Goal: Transaction & Acquisition: Purchase product/service

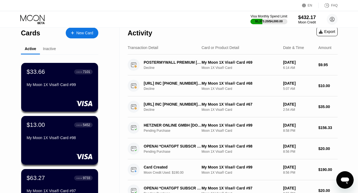
scroll to position [6, 0]
click at [54, 77] on div "$33.66 ● ● ● ● 7101 My Moon 1X Visa® Card #99" at bounding box center [59, 78] width 67 height 21
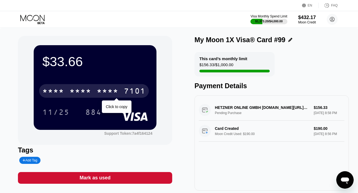
click at [85, 87] on div "* * * *" at bounding box center [81, 91] width 22 height 9
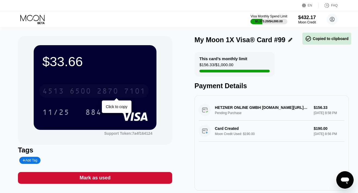
click at [85, 87] on div "6500" at bounding box center [81, 91] width 22 height 9
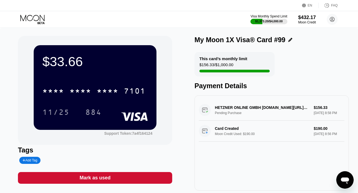
click at [39, 16] on icon at bounding box center [32, 20] width 25 height 10
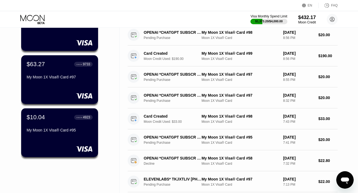
scroll to position [121, 0]
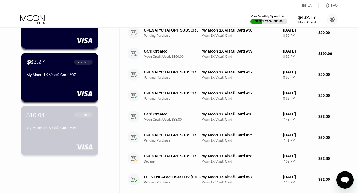
click at [50, 136] on div "$10.04 ● ● ● ● 4923 My Moon 1X Visa® Card #95" at bounding box center [60, 130] width 78 height 49
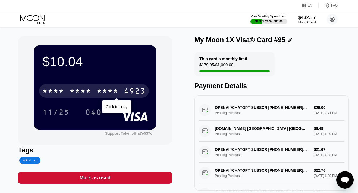
click at [111, 91] on div "* * * *" at bounding box center [108, 91] width 22 height 9
click at [111, 91] on div "2568" at bounding box center [108, 91] width 22 height 9
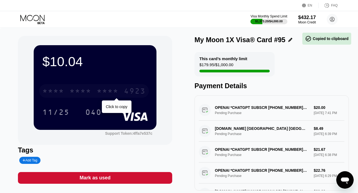
click at [111, 91] on div "* * * *" at bounding box center [108, 91] width 22 height 9
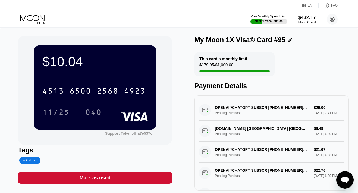
click at [40, 17] on icon at bounding box center [32, 18] width 24 height 6
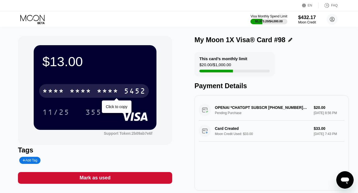
click at [79, 91] on div "* * * *" at bounding box center [81, 91] width 22 height 9
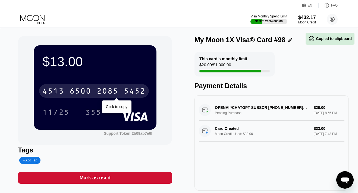
click at [81, 93] on div "6500" at bounding box center [81, 91] width 22 height 9
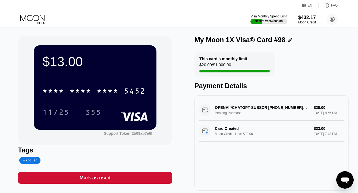
click at [36, 21] on icon at bounding box center [32, 20] width 25 height 10
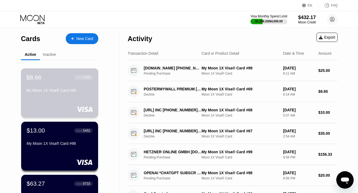
click at [70, 94] on div "My Moon 1X Visa® Card #99" at bounding box center [59, 91] width 67 height 7
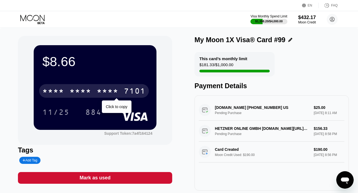
click at [80, 89] on div "* * * *" at bounding box center [81, 91] width 22 height 9
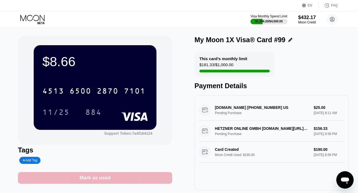
click at [97, 179] on div "Mark as used" at bounding box center [95, 177] width 31 height 6
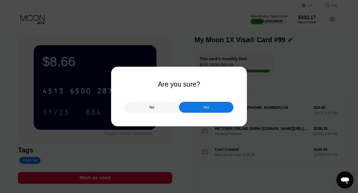
click at [192, 104] on div "Yes" at bounding box center [206, 107] width 54 height 11
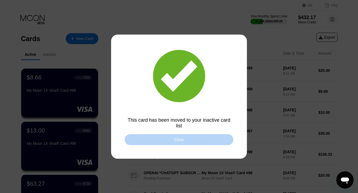
click at [171, 138] on div "Close" at bounding box center [179, 139] width 109 height 11
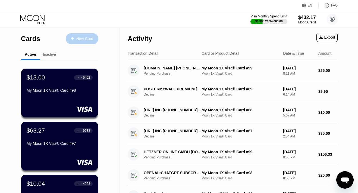
click at [77, 40] on div "New Card" at bounding box center [84, 38] width 17 height 5
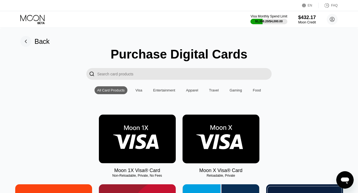
click at [122, 130] on img at bounding box center [137, 138] width 77 height 49
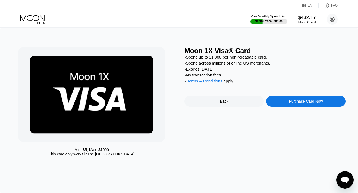
click at [273, 102] on div "Purchase Card Now" at bounding box center [305, 101] width 79 height 11
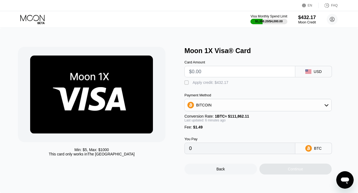
click at [217, 72] on input "text" at bounding box center [240, 71] width 102 height 11
type input "$2"
type input "0.00003118"
type input "$20"
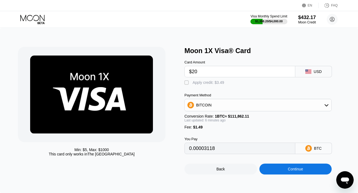
type input "0.00019200"
type input "$20"
drag, startPoint x: 207, startPoint y: 82, endPoint x: 227, endPoint y: 118, distance: 41.1
click at [207, 82] on div "Apply credit: $21.49" at bounding box center [210, 82] width 34 height 4
type input "0"
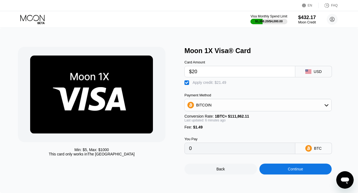
click at [277, 172] on div "Continue" at bounding box center [295, 168] width 73 height 11
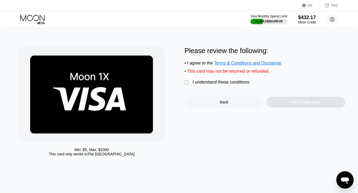
click at [223, 82] on div "I understand these conditions" at bounding box center [221, 82] width 57 height 5
click at [276, 102] on div "Yes, Create Card" at bounding box center [305, 101] width 79 height 11
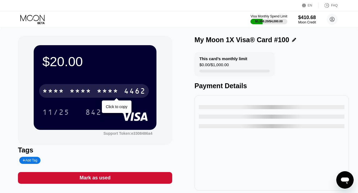
click at [125, 87] on div "* * * * * * * * * * * * 4462" at bounding box center [94, 91] width 110 height 14
click at [125, 88] on div "4462" at bounding box center [135, 91] width 22 height 9
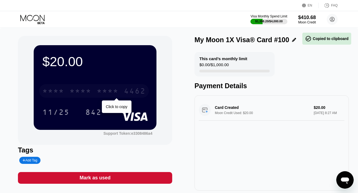
click at [125, 88] on div "4462" at bounding box center [135, 91] width 22 height 9
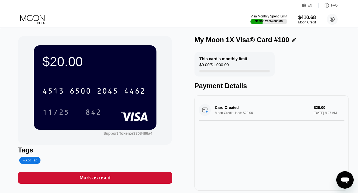
click at [34, 18] on icon at bounding box center [32, 20] width 25 height 10
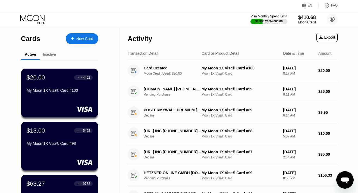
click at [72, 41] on div "New Card" at bounding box center [82, 38] width 33 height 11
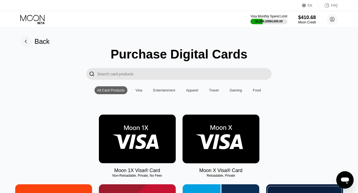
click at [149, 122] on img at bounding box center [137, 138] width 77 height 49
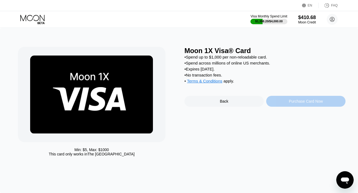
click at [279, 104] on div "Purchase Card Now" at bounding box center [305, 101] width 79 height 11
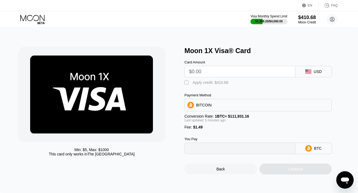
type input "0"
click at [230, 72] on input "text" at bounding box center [240, 71] width 102 height 11
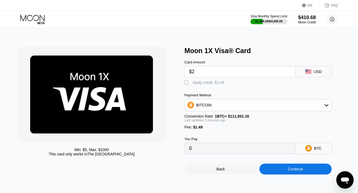
type input "$23"
type input "0.00021872"
type input "$23"
click at [213, 82] on div "Apply credit: $24.49" at bounding box center [210, 82] width 34 height 4
type input "0"
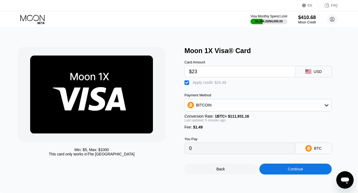
click at [270, 168] on div "Continue" at bounding box center [295, 168] width 73 height 11
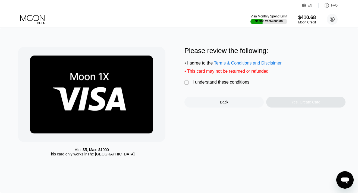
click at [223, 82] on div "I understand these conditions" at bounding box center [221, 82] width 57 height 5
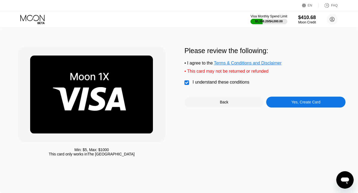
click at [268, 102] on div "Yes, Create Card" at bounding box center [305, 101] width 79 height 11
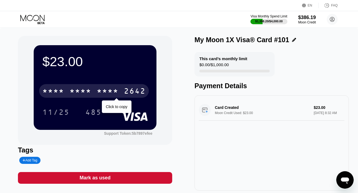
click at [125, 89] on div "2642" at bounding box center [135, 91] width 22 height 9
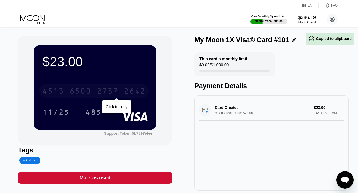
click at [125, 89] on div "2642" at bounding box center [135, 91] width 22 height 9
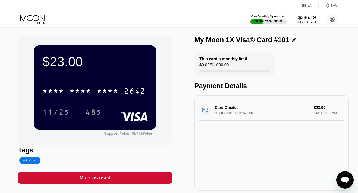
click at [36, 12] on div "Visa Monthly Spend Limit $1,398.20 / $4,000.00 $386.19 Moon Credit nikkflasse@p…" at bounding box center [179, 19] width 358 height 16
click at [36, 19] on icon at bounding box center [32, 20] width 25 height 10
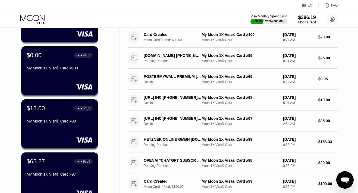
scroll to position [77, 0]
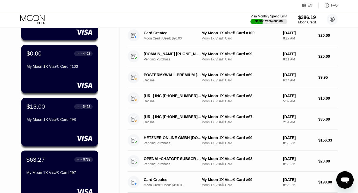
click at [59, 165] on div "$63.27 ● ● ● ● 9733 My Moon 1X Visa® Card #97" at bounding box center [59, 166] width 67 height 21
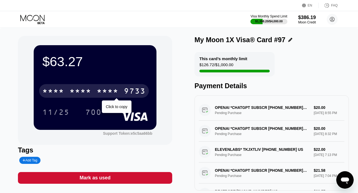
click at [99, 87] on div "* * * *" at bounding box center [108, 91] width 22 height 9
click at [99, 87] on div "2161" at bounding box center [108, 91] width 22 height 9
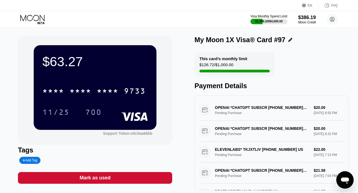
click at [42, 22] on icon at bounding box center [32, 20] width 25 height 10
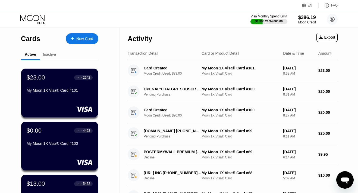
click at [78, 40] on div "New Card" at bounding box center [84, 38] width 17 height 5
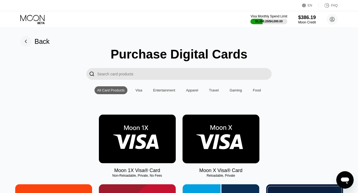
click at [127, 124] on img at bounding box center [137, 138] width 77 height 49
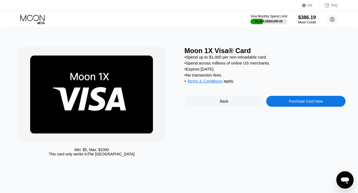
click at [283, 102] on div "Purchase Card Now" at bounding box center [305, 101] width 79 height 11
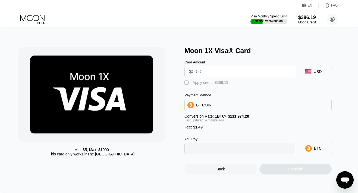
type input "0"
click at [238, 74] on input "text" at bounding box center [240, 71] width 102 height 11
type input "$19"
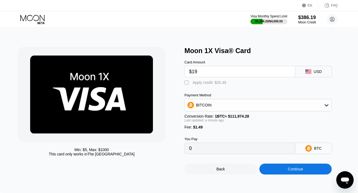
type input "0.00018299"
type input "$190"
type input "0.00171013"
type input "$190"
click at [221, 81] on div "Apply credit: $191.49" at bounding box center [211, 82] width 36 height 4
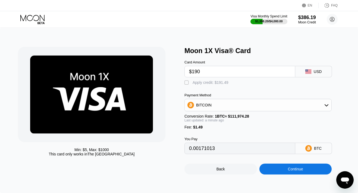
type input "0"
click at [270, 170] on div "Continue" at bounding box center [295, 168] width 73 height 11
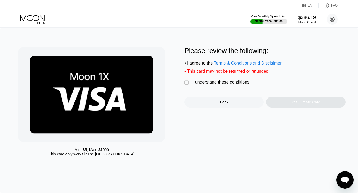
click at [228, 83] on div "I understand these conditions" at bounding box center [221, 82] width 57 height 5
click at [275, 102] on div "Yes, Create Card" at bounding box center [305, 101] width 79 height 11
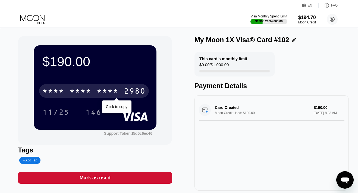
click at [121, 93] on div "* * * * * * * * * * * * 2980" at bounding box center [94, 91] width 110 height 14
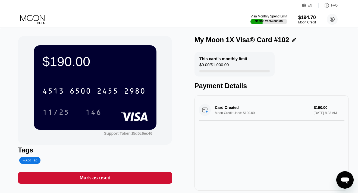
click at [34, 17] on icon at bounding box center [32, 20] width 25 height 10
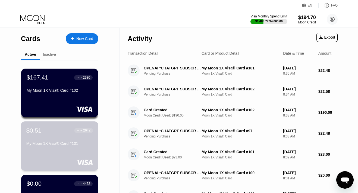
click at [64, 147] on div "My Moon 1X Visa® Card #101" at bounding box center [59, 144] width 67 height 7
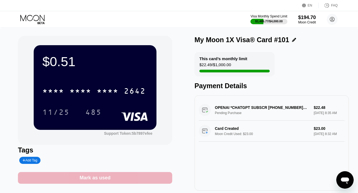
click at [100, 177] on div "Mark as used" at bounding box center [95, 177] width 31 height 6
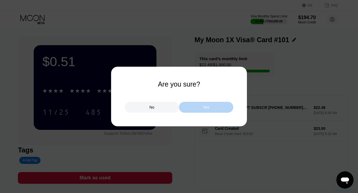
click at [185, 110] on div "Yes" at bounding box center [206, 107] width 54 height 11
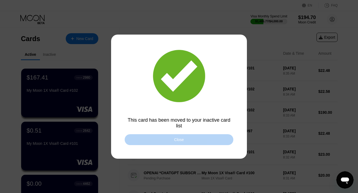
click at [149, 135] on div "Close" at bounding box center [179, 139] width 109 height 11
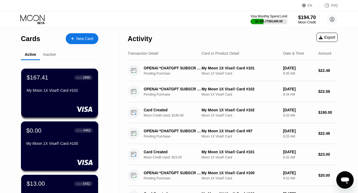
click at [50, 147] on div "My Moon 1X Visa® Card #100" at bounding box center [59, 144] width 67 height 7
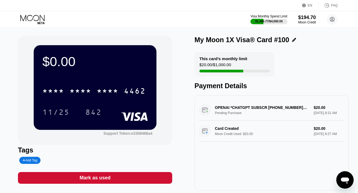
click at [103, 175] on div "Mark as used" at bounding box center [95, 177] width 31 height 6
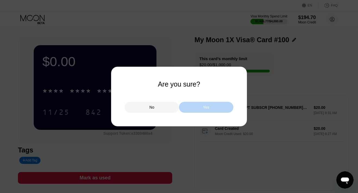
click at [185, 107] on div "Yes" at bounding box center [206, 107] width 54 height 11
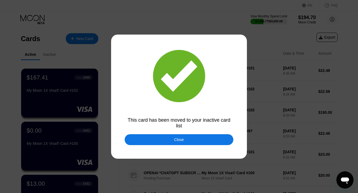
click at [142, 147] on div at bounding box center [179, 96] width 358 height 193
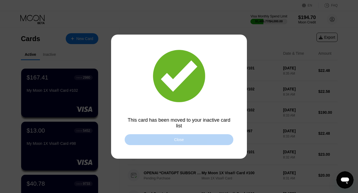
click at [143, 141] on div "Close" at bounding box center [179, 139] width 109 height 11
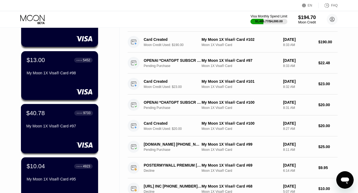
scroll to position [81, 0]
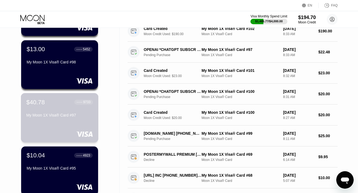
click at [54, 119] on div "My Moon 1X Visa® Card #97" at bounding box center [59, 116] width 67 height 7
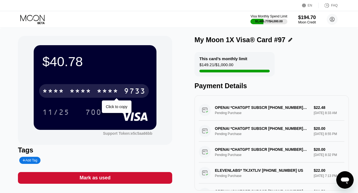
click at [62, 88] on div "* * * *" at bounding box center [53, 91] width 22 height 9
click at [65, 92] on div "4513 6500 2161 9733" at bounding box center [94, 91] width 110 height 14
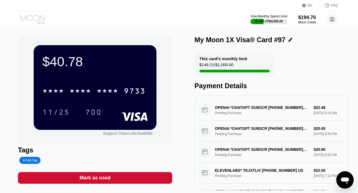
click at [36, 18] on icon at bounding box center [32, 20] width 25 height 10
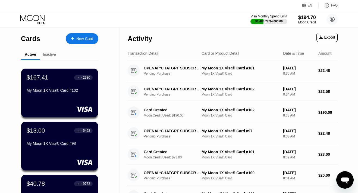
click at [56, 87] on div "$167.41 ● ● ● ● 2980 My Moon 1X Visa® Card #102" at bounding box center [60, 84] width 66 height 21
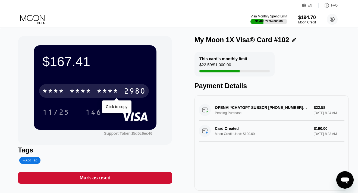
click at [86, 86] on div "* * * * * * * * * * * * 2980" at bounding box center [94, 91] width 110 height 14
click at [86, 86] on div "4513 6500 2455 2980" at bounding box center [94, 91] width 110 height 14
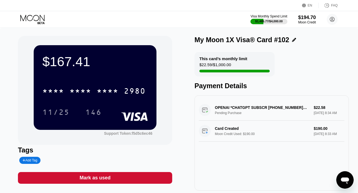
click at [35, 22] on icon at bounding box center [32, 20] width 25 height 10
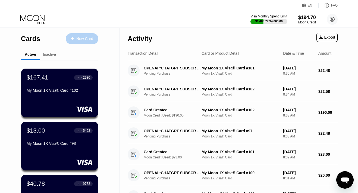
click at [83, 39] on div "New Card" at bounding box center [84, 38] width 17 height 5
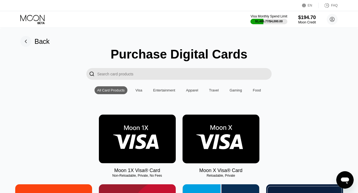
click at [125, 141] on img at bounding box center [137, 138] width 77 height 49
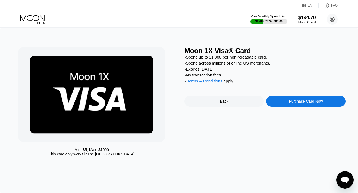
click at [275, 101] on div "Purchase Card Now" at bounding box center [305, 101] width 79 height 11
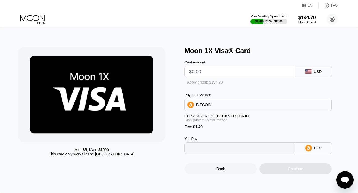
type input "0"
click at [206, 70] on input "text" at bounding box center [240, 71] width 102 height 11
type input "$4"
type input "0.00004901"
type input "$49"
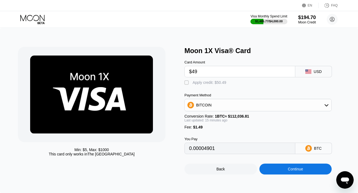
type input "0.00045068"
type input "$49"
click at [204, 81] on div "Apply credit: $50.49" at bounding box center [210, 82] width 34 height 4
type input "0"
click at [274, 171] on div "Continue" at bounding box center [295, 168] width 73 height 11
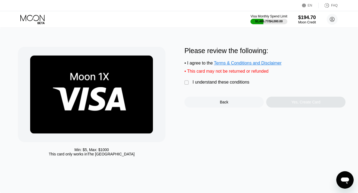
click at [232, 82] on div "I understand these conditions" at bounding box center [221, 82] width 57 height 5
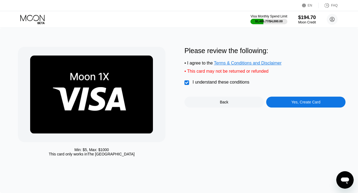
click at [280, 99] on div "Yes, Create Card" at bounding box center [305, 101] width 79 height 11
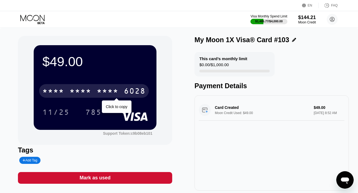
click at [124, 86] on div "* * * * * * * * * * * * 6028" at bounding box center [94, 91] width 110 height 14
click at [122, 90] on div "4513 6500 2492 6028" at bounding box center [94, 91] width 110 height 14
click at [101, 87] on div "* * * *" at bounding box center [108, 91] width 22 height 9
click at [101, 87] on div "2492" at bounding box center [108, 91] width 22 height 9
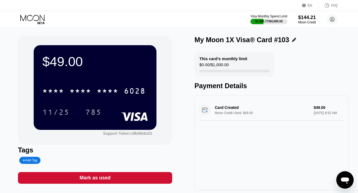
click at [40, 18] on icon at bounding box center [32, 20] width 25 height 10
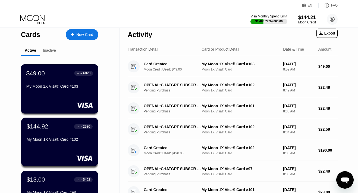
scroll to position [24, 0]
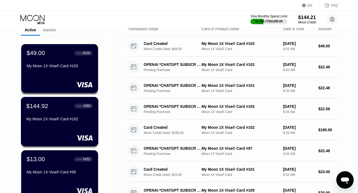
click at [51, 123] on div "My Moon 1X Visa® Card #102" at bounding box center [59, 119] width 67 height 7
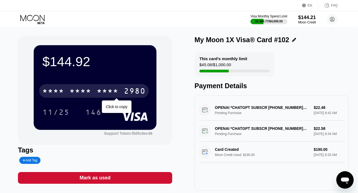
click at [97, 94] on div "* * * *" at bounding box center [108, 91] width 22 height 9
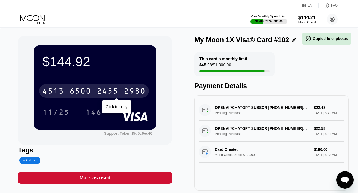
click at [94, 91] on div "[CREDIT_CARD_NUMBER]" at bounding box center [94, 91] width 110 height 14
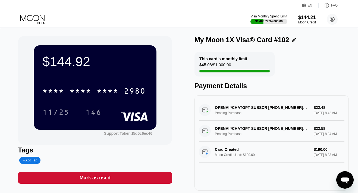
click at [22, 20] on icon at bounding box center [32, 20] width 25 height 10
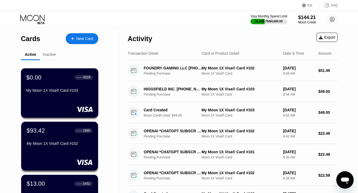
click at [53, 81] on div "$0.00 ● ● ● ● 6028 My Moon 1X Visa® Card #103" at bounding box center [59, 84] width 67 height 21
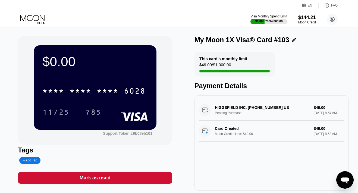
click at [106, 178] on div "Mark as used" at bounding box center [95, 177] width 31 height 6
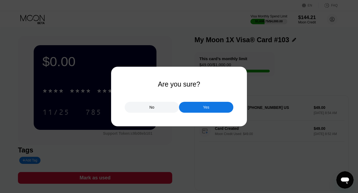
click at [205, 106] on div "Yes" at bounding box center [206, 107] width 6 height 5
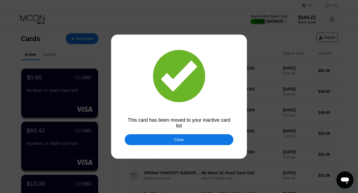
click at [157, 139] on div "Close" at bounding box center [179, 139] width 109 height 11
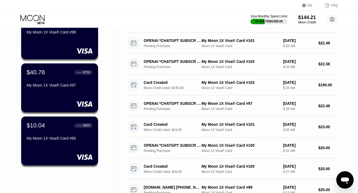
scroll to position [117, 0]
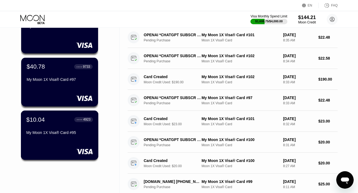
click at [58, 142] on div "$10.04 ● ● ● ● 4923 My Moon 1X Visa® Card #95" at bounding box center [60, 134] width 78 height 49
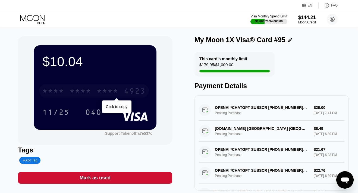
click at [105, 94] on div "* * * *" at bounding box center [108, 91] width 22 height 9
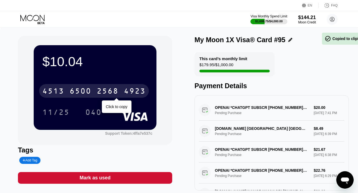
click at [105, 94] on div "2568" at bounding box center [108, 91] width 22 height 9
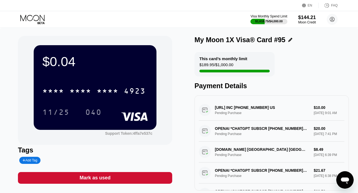
click at [94, 178] on div "Mark as used" at bounding box center [95, 177] width 31 height 6
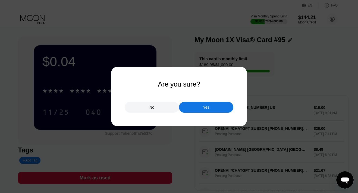
click at [194, 103] on div "Yes" at bounding box center [206, 107] width 54 height 11
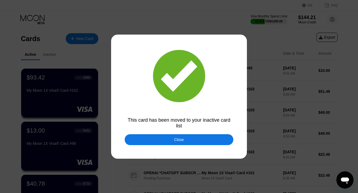
click at [174, 133] on div at bounding box center [179, 96] width 358 height 193
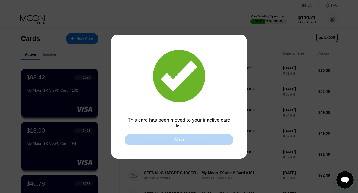
click at [134, 140] on div "Close" at bounding box center [179, 139] width 109 height 11
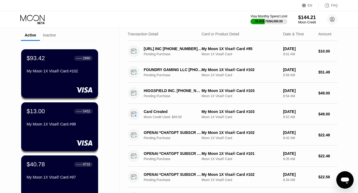
scroll to position [19, 0]
click at [302, 21] on div "Moon Credit" at bounding box center [307, 22] width 18 height 4
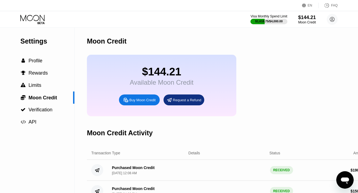
click at [127, 98] on icon at bounding box center [126, 100] width 6 height 6
type input "0"
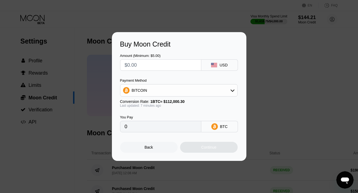
click at [172, 63] on input "text" at bounding box center [161, 64] width 72 height 11
type input "$1"
type input "0.00000893"
type input "$10"
type input "0.00008925"
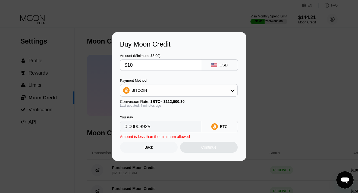
type input "$100"
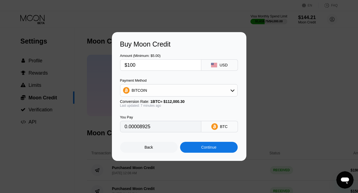
type input "0.00089243"
type input "$1000"
type input "0.00892425"
type input "$1000"
click at [169, 90] on div "BITCOIN" at bounding box center [178, 90] width 117 height 11
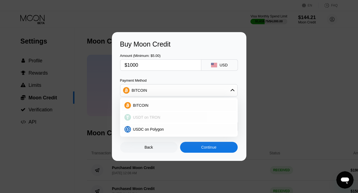
click at [161, 113] on div "USDT on TRON" at bounding box center [179, 117] width 114 height 11
type input "1010.10"
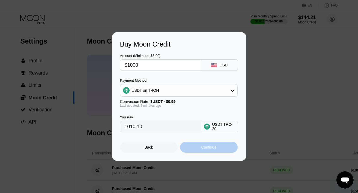
click at [187, 150] on div "Continue" at bounding box center [209, 146] width 58 height 11
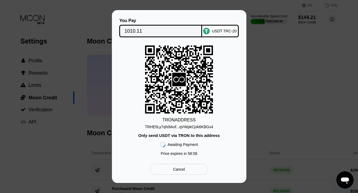
click at [191, 126] on div "TRHE5Ly7qhi9Aof...qVWpkCjxk6KBGv4" at bounding box center [179, 126] width 68 height 4
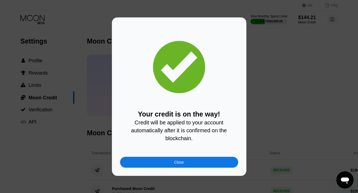
click at [201, 157] on div "Close" at bounding box center [179, 161] width 118 height 11
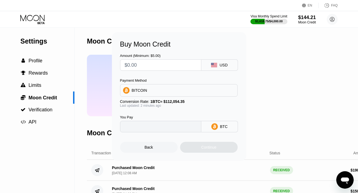
type input "0"
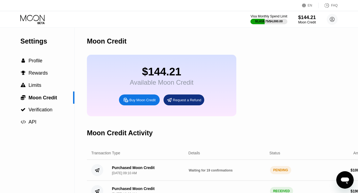
click at [37, 21] on icon at bounding box center [32, 20] width 25 height 10
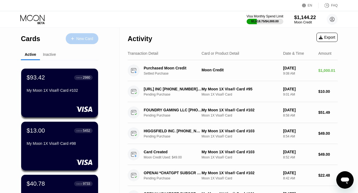
click at [83, 43] on div "New Card" at bounding box center [82, 38] width 33 height 11
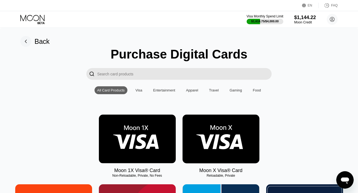
click at [146, 124] on img at bounding box center [137, 138] width 77 height 49
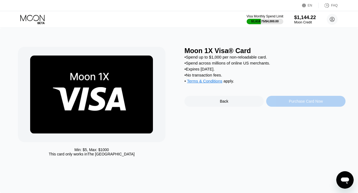
click at [281, 104] on div "Purchase Card Now" at bounding box center [305, 101] width 79 height 11
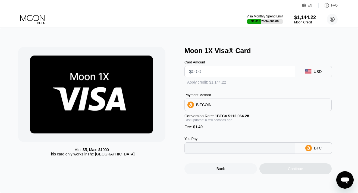
type input "0"
click at [225, 72] on input "text" at bounding box center [240, 71] width 102 height 11
type input "$1"
type input "0.00002222"
type input "$19"
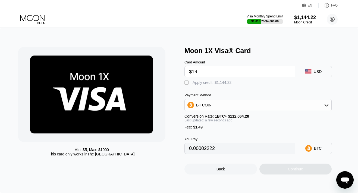
type input "0.00018285"
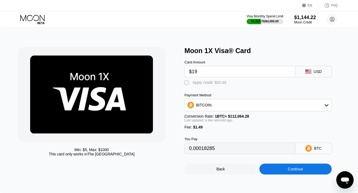
type input "$195"
type input "0.00175337"
type input "$195"
click at [219, 80] on div "Apply credit: $196.49" at bounding box center [211, 82] width 36 height 4
type input "0"
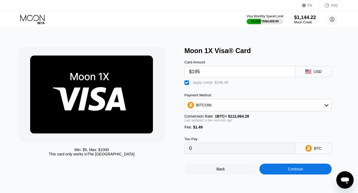
click at [265, 167] on div "Continue" at bounding box center [295, 168] width 73 height 11
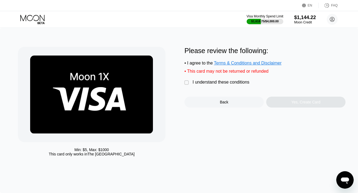
click at [221, 81] on div "I understand these conditions" at bounding box center [221, 82] width 57 height 5
click at [278, 102] on div "Yes, Create Card" at bounding box center [305, 101] width 79 height 11
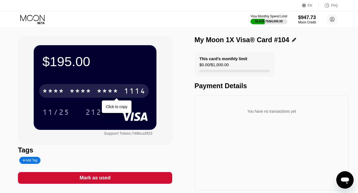
click at [125, 88] on div "1114" at bounding box center [135, 91] width 22 height 9
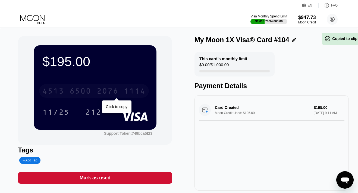
click at [122, 89] on div "4513 6500 2076 1114" at bounding box center [94, 91] width 110 height 14
click at [121, 89] on div "* * * * * * * * * * * * 1114" at bounding box center [94, 91] width 110 height 14
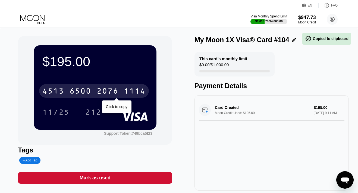
click at [121, 89] on div "4513 6500 2076 1114" at bounding box center [94, 91] width 110 height 14
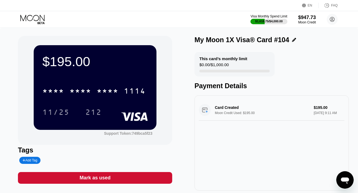
click at [41, 20] on icon at bounding box center [32, 20] width 25 height 10
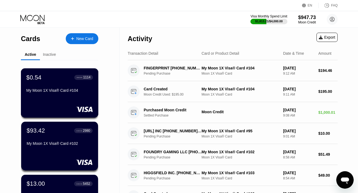
click at [68, 90] on div "My Moon 1X Visa® Card #104" at bounding box center [59, 90] width 67 height 4
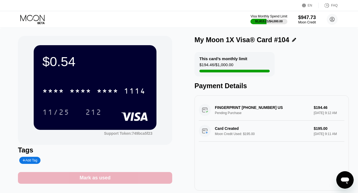
click at [95, 178] on div "Mark as used" at bounding box center [95, 177] width 31 height 6
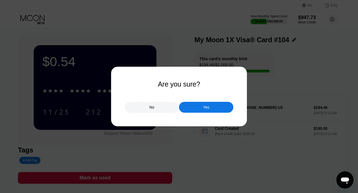
click at [189, 108] on div "Yes" at bounding box center [206, 107] width 54 height 11
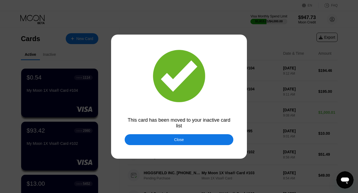
click at [164, 137] on div "Close" at bounding box center [179, 139] width 109 height 11
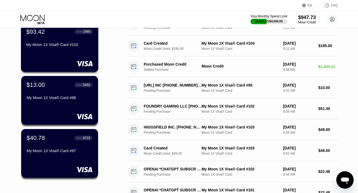
scroll to position [7, 0]
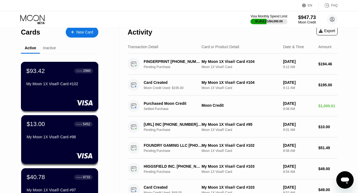
click at [56, 82] on div "My Moon 1X Visa® Card #102" at bounding box center [59, 83] width 67 height 4
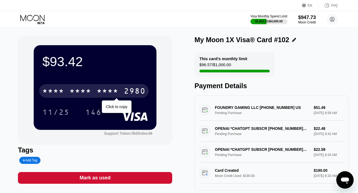
click at [67, 89] on div "* * * * * * * * * * * * 2980" at bounding box center [94, 91] width 110 height 14
click at [67, 89] on div "4513 6500 2455 2980" at bounding box center [94, 91] width 110 height 14
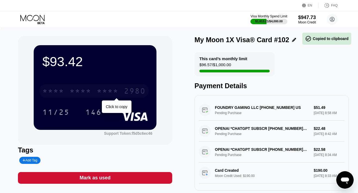
click at [115, 87] on div "* * * *" at bounding box center [108, 91] width 22 height 9
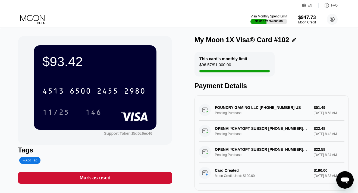
click at [34, 16] on icon at bounding box center [32, 18] width 24 height 6
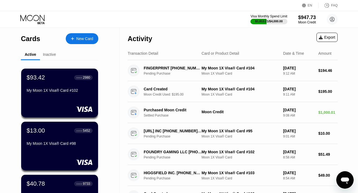
click at [78, 41] on div "New Card" at bounding box center [82, 38] width 33 height 11
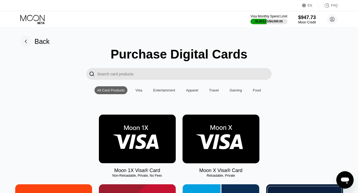
click at [138, 136] on img at bounding box center [137, 138] width 77 height 49
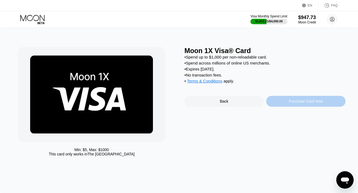
click at [287, 102] on div "Purchase Card Now" at bounding box center [305, 101] width 79 height 11
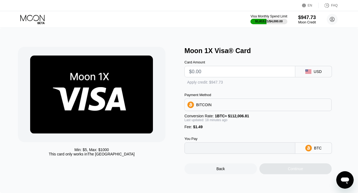
type input "0"
click at [232, 73] on input "text" at bounding box center [240, 71] width 102 height 11
type input "$1"
type input "0.00002223"
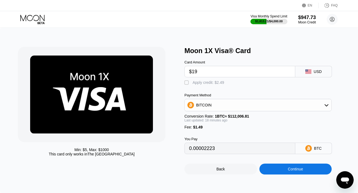
type input "$190"
type input "0.00170944"
type input "$190"
click at [218, 85] on div " Apply credit: $191.49" at bounding box center [207, 82] width 47 height 5
type input "0"
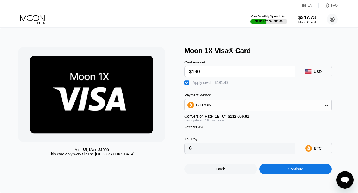
click at [271, 174] on div "Continue" at bounding box center [295, 168] width 73 height 11
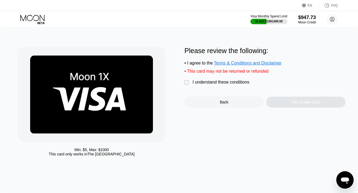
click at [235, 84] on div "I understand these conditions" at bounding box center [221, 82] width 57 height 5
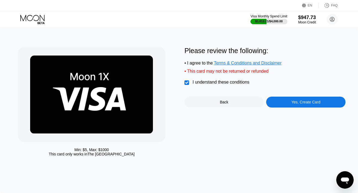
click at [275, 101] on div "Yes, Create Card" at bounding box center [305, 101] width 79 height 11
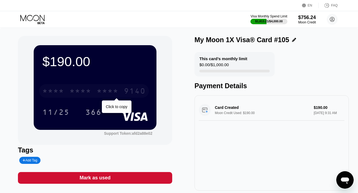
click at [121, 92] on div "* * * * * * * * * * * * 9140" at bounding box center [94, 91] width 110 height 14
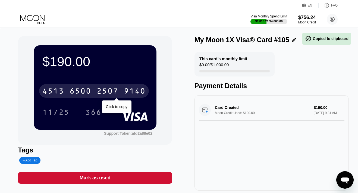
click at [121, 92] on div "4513 6500 2507 9140" at bounding box center [94, 91] width 110 height 14
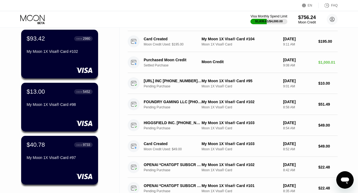
scroll to position [95, 0]
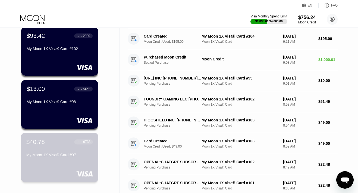
click at [52, 151] on div "$40.78 ● ● ● ● 9733 My Moon 1X Visa® Card #97" at bounding box center [59, 148] width 67 height 21
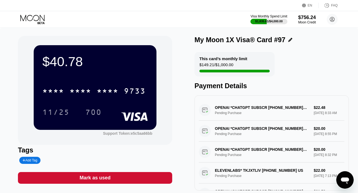
click at [48, 18] on div at bounding box center [36, 20] width 33 height 10
click at [33, 19] on icon at bounding box center [32, 20] width 25 height 10
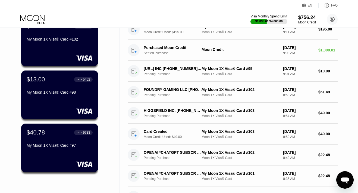
scroll to position [151, 0]
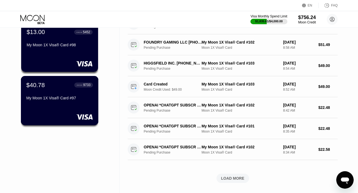
click at [54, 103] on div "$40.78 ● ● ● ● 9733 My Moon 1X Visa® Card #97" at bounding box center [60, 100] width 78 height 49
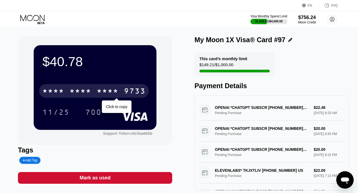
click at [110, 89] on div "* * * *" at bounding box center [108, 91] width 22 height 9
click at [101, 92] on div "2161" at bounding box center [108, 91] width 22 height 9
click at [101, 92] on div "* * * *" at bounding box center [108, 91] width 22 height 9
click at [106, 90] on div "2161" at bounding box center [108, 91] width 22 height 9
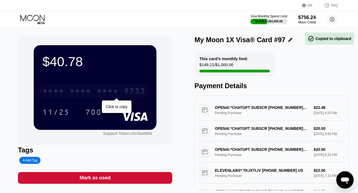
click at [106, 90] on div "* * * *" at bounding box center [108, 91] width 22 height 9
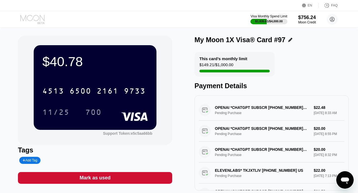
click at [36, 19] on icon at bounding box center [32, 20] width 25 height 10
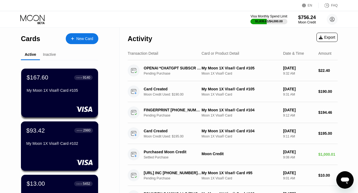
click at [45, 136] on div "$93.42 ● ● ● ● 2980 My Moon 1X Visa® Card #102" at bounding box center [59, 137] width 67 height 21
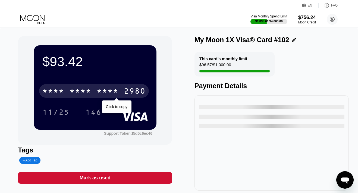
click at [96, 93] on div "* * * * * * * * * * * * 2980" at bounding box center [94, 91] width 110 height 14
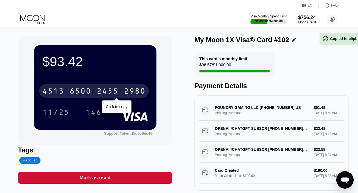
click at [96, 93] on div "4513 6500 2455 2980" at bounding box center [94, 91] width 110 height 14
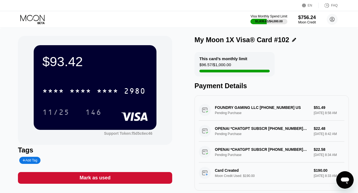
click at [32, 21] on icon at bounding box center [32, 20] width 25 height 10
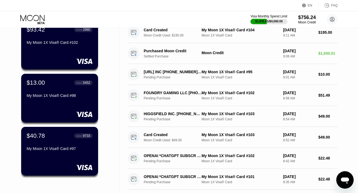
scroll to position [115, 0]
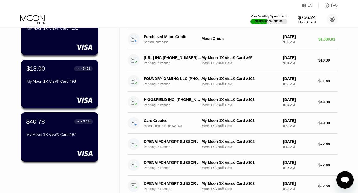
click at [40, 125] on div "$40.78 ● ● ● ● 9733 My Moon 1X Visa® Card #97" at bounding box center [59, 128] width 67 height 21
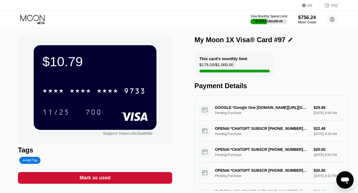
click at [29, 17] on icon at bounding box center [32, 20] width 25 height 10
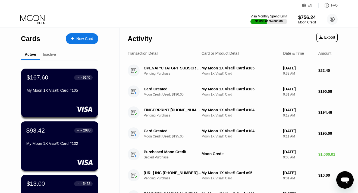
click at [41, 136] on div "$93.42 ● ● ● ● 2980 My Moon 1X Visa® Card #102" at bounding box center [59, 137] width 67 height 21
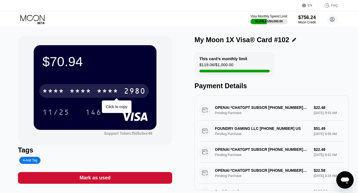
click at [80, 92] on div "* * * *" at bounding box center [81, 91] width 22 height 9
click at [87, 92] on div "6500" at bounding box center [81, 91] width 22 height 9
click at [87, 92] on div "* * * *" at bounding box center [81, 91] width 22 height 9
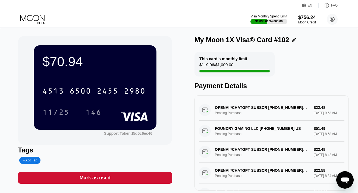
click at [40, 18] on icon at bounding box center [32, 18] width 24 height 6
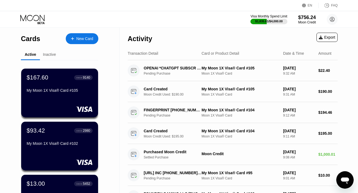
click at [105, 38] on div "Cards New Card Active Inactive $167.60 ● ● ● ● 9140 My Moon 1X Visa® Card #105 …" at bounding box center [59, 193] width 119 height 330
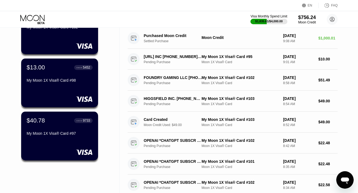
scroll to position [120, 0]
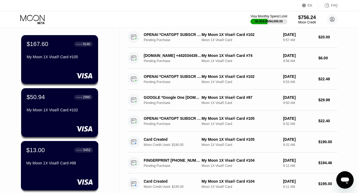
scroll to position [16, 0]
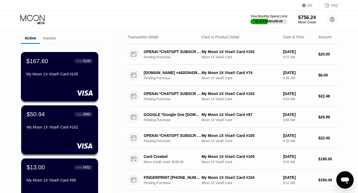
click at [52, 81] on div "$167.60 ● ● ● ● 9140 My Moon 1X Visa® Card #105" at bounding box center [60, 76] width 78 height 49
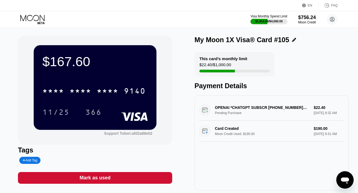
click at [89, 95] on div "* * * *" at bounding box center [81, 91] width 22 height 9
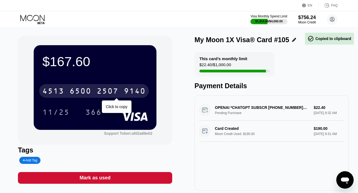
click at [87, 92] on div "6500" at bounding box center [81, 91] width 22 height 9
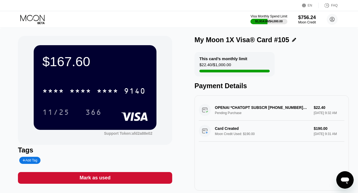
click at [37, 19] on icon at bounding box center [32, 20] width 25 height 10
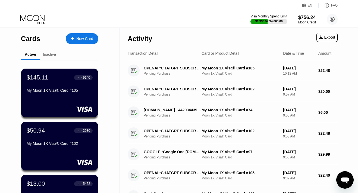
click at [51, 55] on div "Inactive" at bounding box center [49, 54] width 13 height 4
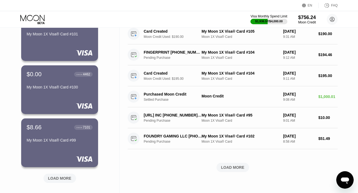
scroll to position [196, 0]
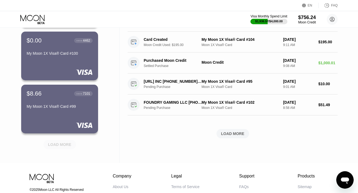
click at [48, 145] on div "LOAD MORE" at bounding box center [59, 144] width 23 height 5
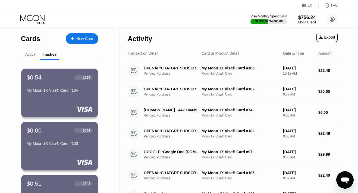
scroll to position [0, 0]
click at [29, 55] on div "Active" at bounding box center [30, 54] width 10 height 4
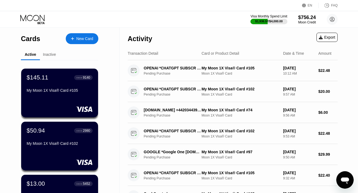
click at [81, 35] on div "New Card" at bounding box center [82, 38] width 33 height 11
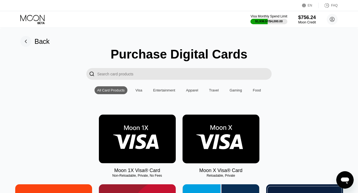
click at [134, 132] on img at bounding box center [137, 138] width 77 height 49
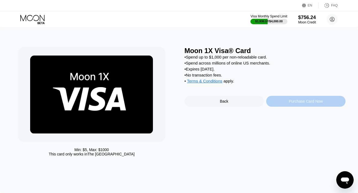
click at [285, 100] on div "Purchase Card Now" at bounding box center [305, 101] width 79 height 11
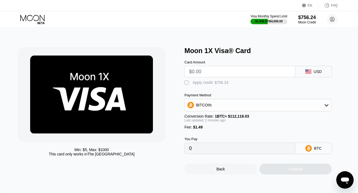
click at [228, 73] on input "text" at bounding box center [240, 71] width 102 height 11
type input "$23"
type input "0.00021844"
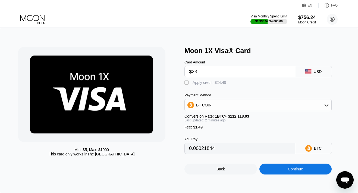
type input "$23"
click at [210, 83] on div "Apply credit: $24.49" at bounding box center [210, 82] width 34 height 4
type input "0"
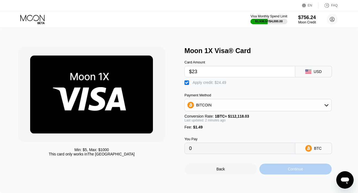
click at [276, 171] on div "Continue" at bounding box center [295, 168] width 73 height 11
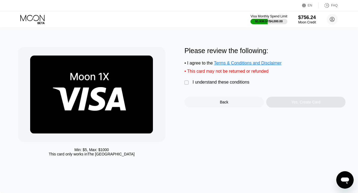
click at [231, 84] on div " I understand these conditions" at bounding box center [218, 83] width 68 height 6
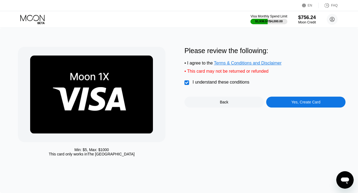
click at [281, 102] on div "Yes, Create Card" at bounding box center [305, 101] width 79 height 11
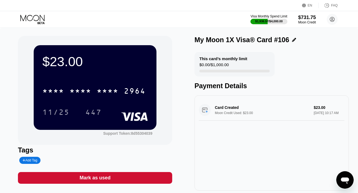
click at [99, 93] on div "* * * *" at bounding box center [108, 91] width 22 height 9
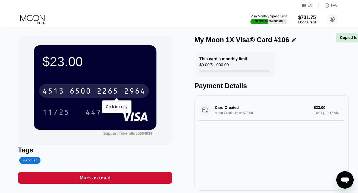
click at [93, 92] on div "[CREDIT_CARD_NUMBER]" at bounding box center [94, 91] width 110 height 14
click at [93, 92] on div "* * * * * * * * * * * * 2964" at bounding box center [94, 91] width 110 height 14
click at [93, 92] on div "[CREDIT_CARD_NUMBER]" at bounding box center [94, 91] width 110 height 14
click at [93, 92] on div "* * * * * * * * * * * * 2964" at bounding box center [94, 91] width 110 height 14
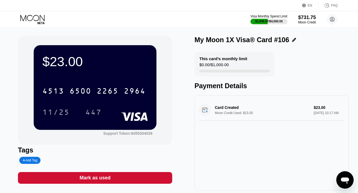
click at [34, 19] on icon at bounding box center [32, 20] width 25 height 10
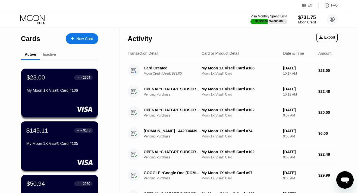
click at [71, 142] on div "My Moon 1X Visa® Card #105" at bounding box center [59, 143] width 67 height 4
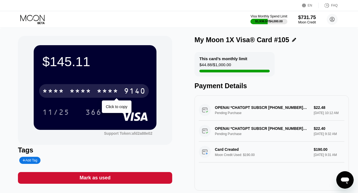
click at [97, 89] on div "* * * *" at bounding box center [108, 91] width 22 height 9
click at [97, 89] on div "2507" at bounding box center [108, 91] width 22 height 9
click at [97, 89] on div "* * * *" at bounding box center [108, 91] width 22 height 9
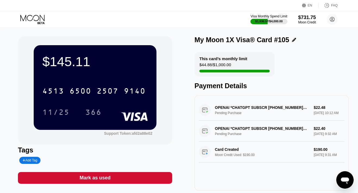
click at [38, 19] on icon at bounding box center [32, 20] width 25 height 10
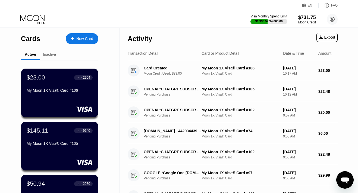
click at [87, 40] on div "New Card" at bounding box center [84, 38] width 17 height 5
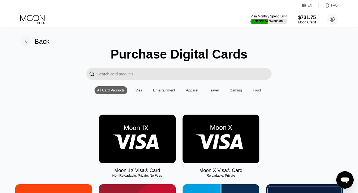
click at [124, 133] on img at bounding box center [137, 138] width 77 height 49
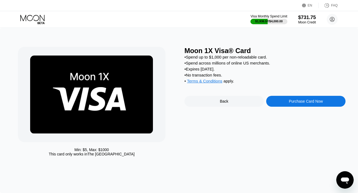
click at [271, 104] on div "Purchase Card Now" at bounding box center [305, 101] width 79 height 11
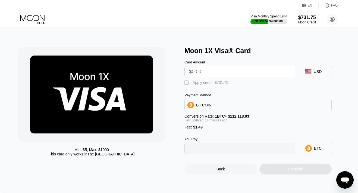
type input "0"
click at [215, 72] on input "text" at bounding box center [240, 71] width 102 height 11
type input "$23"
type input "0.00021827"
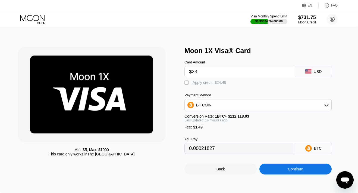
type input "$23"
click at [203, 81] on div "Apply credit: $24.49" at bounding box center [210, 82] width 34 height 4
type input "0"
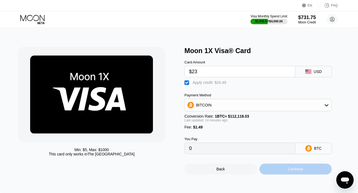
click at [275, 168] on div "Continue" at bounding box center [295, 168] width 73 height 11
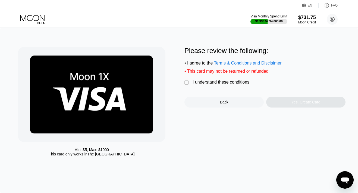
click at [224, 81] on div "I understand these conditions" at bounding box center [221, 82] width 57 height 5
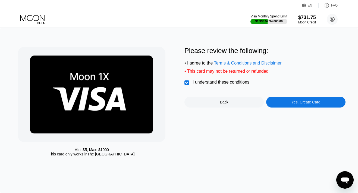
click at [278, 99] on div "Yes, Create Card" at bounding box center [305, 101] width 79 height 11
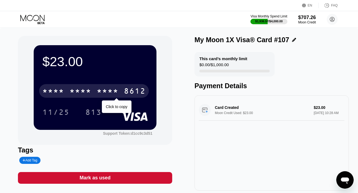
click at [124, 91] on div "8612" at bounding box center [135, 91] width 22 height 9
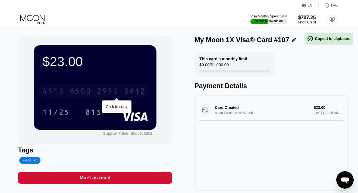
click at [124, 91] on div "8612" at bounding box center [135, 91] width 22 height 9
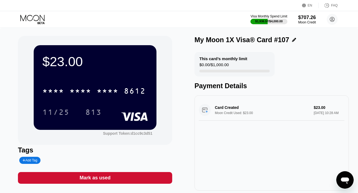
click at [40, 20] on icon at bounding box center [32, 18] width 24 height 6
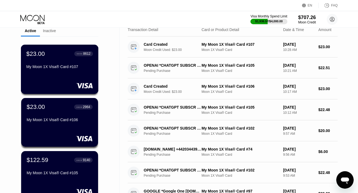
scroll to position [77, 0]
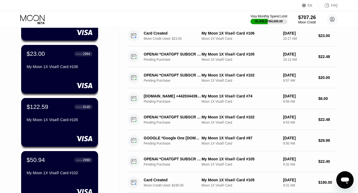
click at [47, 112] on div "$122.59 ● ● ● ● 9140 My Moon 1X Visa® Card #105" at bounding box center [60, 113] width 66 height 21
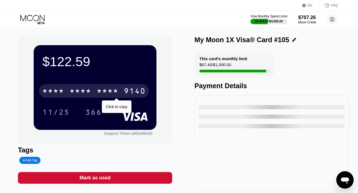
click at [111, 95] on div "* * * *" at bounding box center [108, 91] width 22 height 9
click at [111, 95] on div "2507" at bounding box center [108, 91] width 22 height 9
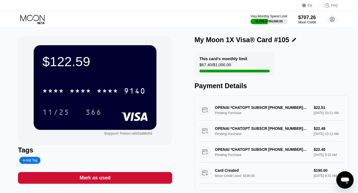
click at [33, 19] on icon at bounding box center [32, 20] width 25 height 10
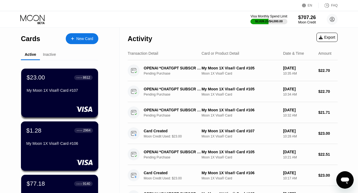
click at [49, 137] on div "$1.28 ● ● ● ● 2964 My Moon 1X Visa® Card #106" at bounding box center [59, 137] width 67 height 21
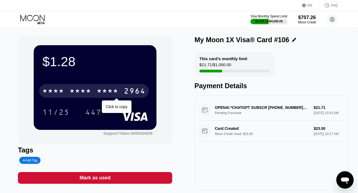
click at [84, 95] on div "* * * *" at bounding box center [81, 91] width 22 height 9
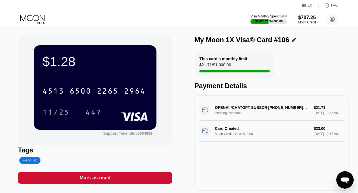
click at [118, 174] on div "Mark as used" at bounding box center [95, 178] width 154 height 12
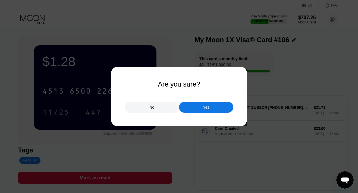
click at [187, 110] on div "Yes" at bounding box center [206, 107] width 54 height 11
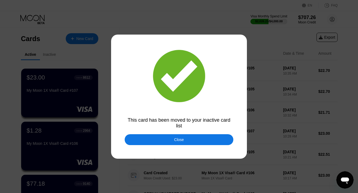
click at [157, 138] on div "Close" at bounding box center [179, 139] width 109 height 11
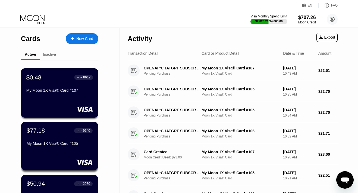
click at [66, 107] on div at bounding box center [59, 108] width 67 height 5
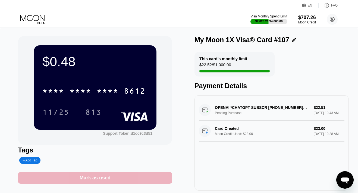
click at [88, 177] on div "Mark as used" at bounding box center [95, 177] width 31 height 6
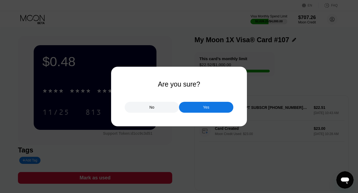
click at [196, 107] on div "Yes" at bounding box center [206, 107] width 54 height 11
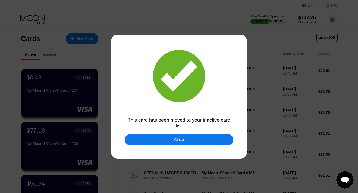
click at [156, 137] on div "Close" at bounding box center [179, 139] width 109 height 11
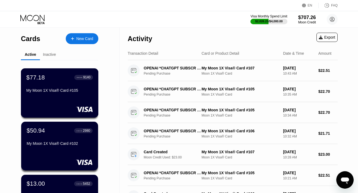
click at [50, 89] on div "My Moon 1X Visa® Card #105" at bounding box center [59, 90] width 67 height 4
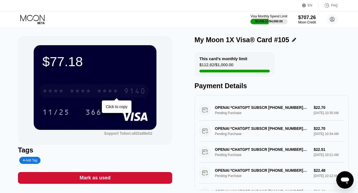
click at [71, 94] on div "* * * *" at bounding box center [81, 91] width 22 height 9
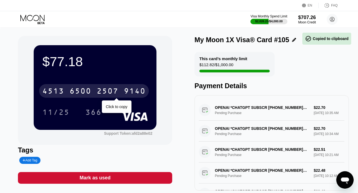
click at [71, 94] on div "6500" at bounding box center [81, 91] width 22 height 9
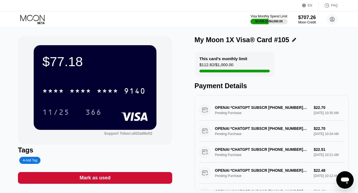
click at [36, 18] on icon at bounding box center [32, 20] width 25 height 10
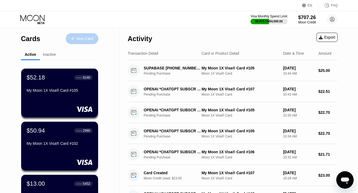
click at [83, 38] on div "New Card" at bounding box center [84, 38] width 17 height 5
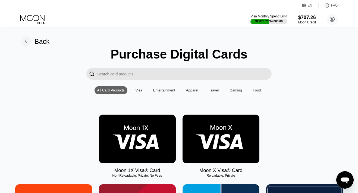
click at [120, 128] on img at bounding box center [137, 138] width 77 height 49
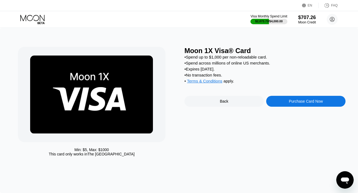
click at [278, 104] on div "Purchase Card Now" at bounding box center [305, 101] width 79 height 11
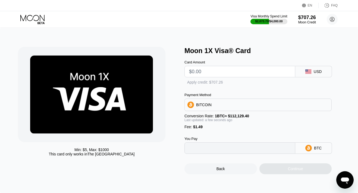
type input "0"
click at [227, 72] on input "text" at bounding box center [240, 71] width 102 height 11
type input "$1"
type input "0.00002221"
type input "$190"
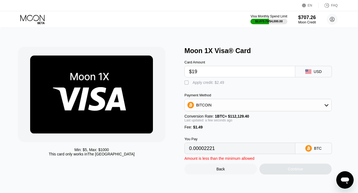
type input "0.00170776"
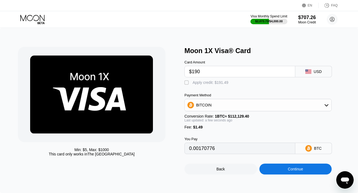
type input "$190"
click at [217, 82] on div "Apply credit: $191.49" at bounding box center [211, 82] width 36 height 4
type input "0"
click at [270, 171] on div "Continue" at bounding box center [295, 168] width 73 height 11
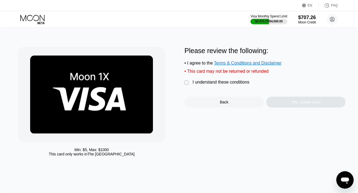
click at [229, 80] on div "I understand these conditions" at bounding box center [221, 82] width 57 height 5
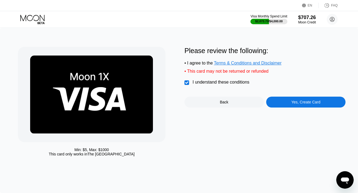
click at [278, 100] on div "Yes, Create Card" at bounding box center [305, 101] width 79 height 11
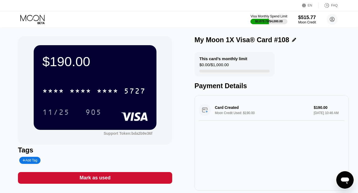
click at [37, 21] on icon at bounding box center [32, 18] width 24 height 6
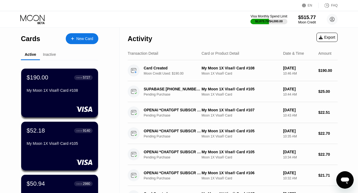
click at [109, 60] on div "Cards New Card Active Inactive $190.00 ● ● ● ● 5727 My Moon 1X Visa® Card #108 …" at bounding box center [59, 193] width 119 height 330
click at [49, 89] on div "My Moon 1X Visa® Card #108" at bounding box center [59, 90] width 67 height 4
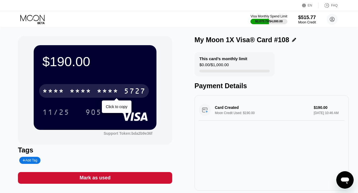
click at [91, 93] on div "* * * *" at bounding box center [81, 91] width 22 height 9
click at [91, 93] on div "6500" at bounding box center [81, 91] width 22 height 9
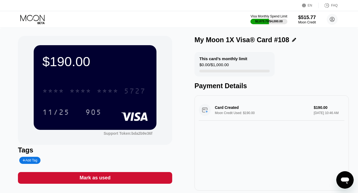
click at [37, 18] on icon at bounding box center [32, 20] width 25 height 10
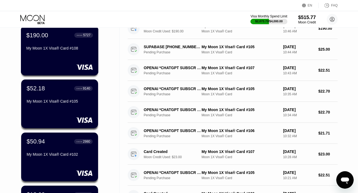
scroll to position [48, 0]
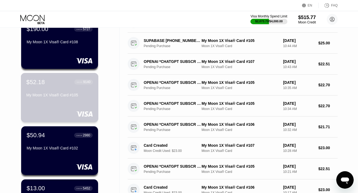
click at [60, 99] on div "My Moon 1X Visa® Card #105" at bounding box center [59, 96] width 67 height 7
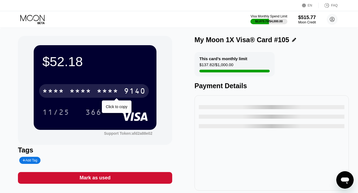
click at [111, 94] on div "* * * *" at bounding box center [108, 91] width 22 height 9
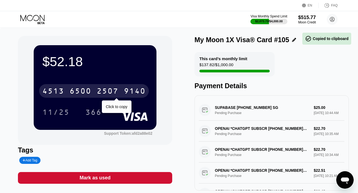
click at [112, 92] on div "2507" at bounding box center [108, 91] width 22 height 9
click at [112, 92] on div "* * * *" at bounding box center [108, 91] width 22 height 9
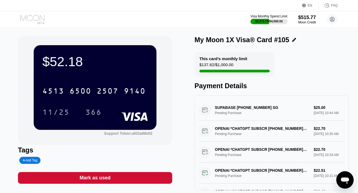
click at [35, 19] on icon at bounding box center [32, 20] width 25 height 10
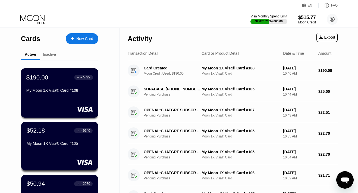
click at [46, 75] on div "$190.00" at bounding box center [37, 77] width 22 height 7
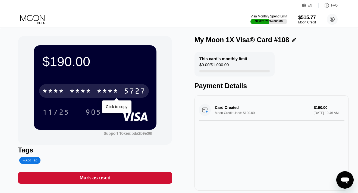
click at [110, 91] on div "* * * *" at bounding box center [108, 91] width 22 height 9
click at [110, 91] on div "2621" at bounding box center [108, 91] width 22 height 9
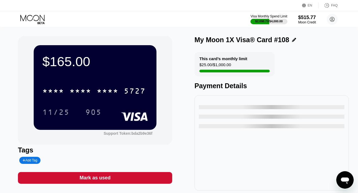
click at [26, 18] on icon at bounding box center [32, 18] width 24 height 6
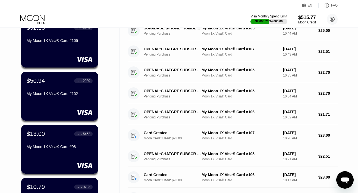
scroll to position [111, 0]
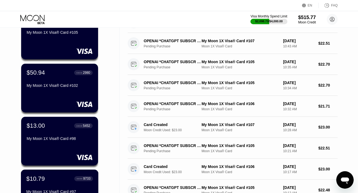
click at [46, 181] on div "$10.79 ● ● ● ● 9733" at bounding box center [59, 178] width 67 height 7
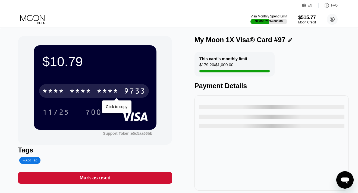
click at [107, 88] on div "* * * *" at bounding box center [108, 91] width 22 height 9
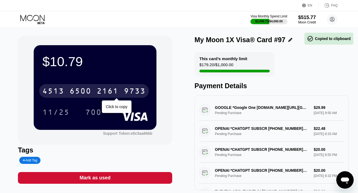
click at [104, 90] on div "2161" at bounding box center [108, 91] width 22 height 9
click at [104, 90] on div "* * * *" at bounding box center [108, 91] width 22 height 9
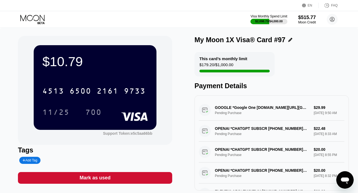
click at [37, 21] on icon at bounding box center [32, 20] width 25 height 10
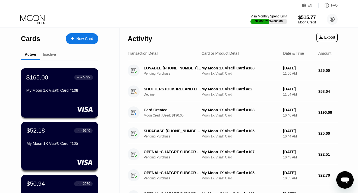
click at [56, 95] on div "$165.00 ● ● ● ● 5727 My Moon 1X Visa® Card #108" at bounding box center [60, 92] width 78 height 49
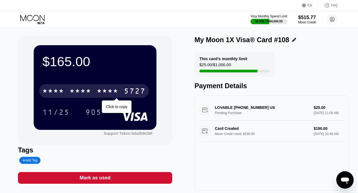
click at [89, 90] on div "* * * *" at bounding box center [81, 91] width 22 height 9
click at [89, 90] on div "6500" at bounding box center [81, 91] width 22 height 9
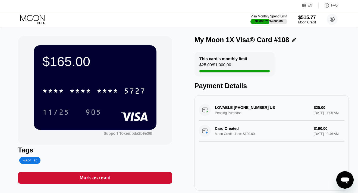
click at [35, 18] on icon at bounding box center [32, 20] width 25 height 10
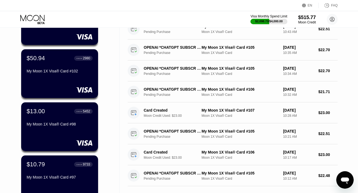
scroll to position [164, 0]
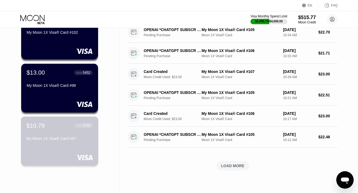
click at [45, 136] on div "My Moon 1X Visa® Card #97" at bounding box center [59, 138] width 67 height 4
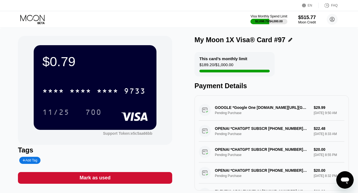
click at [88, 178] on div "Mark as used" at bounding box center [95, 177] width 31 height 6
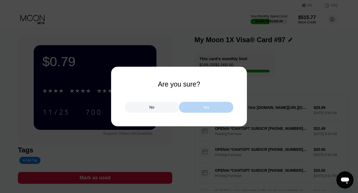
click at [200, 108] on div "Yes" at bounding box center [206, 107] width 54 height 11
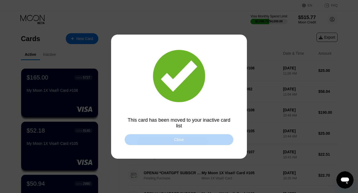
click at [169, 137] on div "Close" at bounding box center [179, 139] width 109 height 11
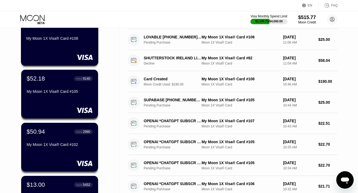
scroll to position [67, 0]
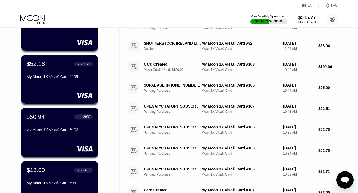
click at [48, 125] on div "$50.94 ● ● ● ● 2980 My Moon 1X Visa® Card #102" at bounding box center [59, 123] width 67 height 21
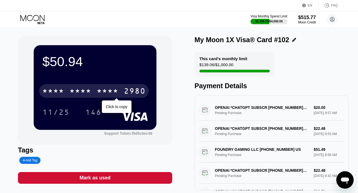
click at [133, 88] on div "2980" at bounding box center [135, 91] width 22 height 9
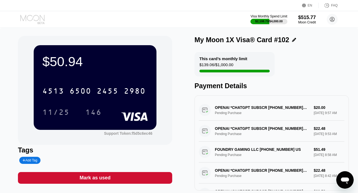
click at [37, 18] on icon at bounding box center [32, 20] width 25 height 10
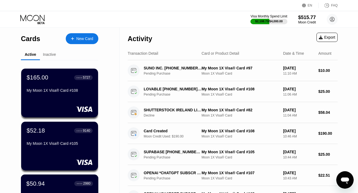
click at [50, 182] on div "$50.94 ● ● ● ● 2980" at bounding box center [59, 182] width 67 height 7
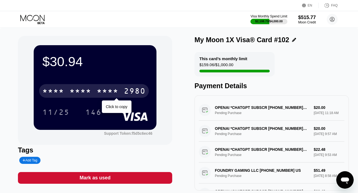
click at [100, 89] on div "* * * *" at bounding box center [108, 91] width 22 height 9
click at [100, 89] on div "2455" at bounding box center [108, 91] width 22 height 9
click at [100, 89] on div "* * * *" at bounding box center [108, 91] width 22 height 9
click at [100, 89] on div "2455" at bounding box center [108, 91] width 22 height 9
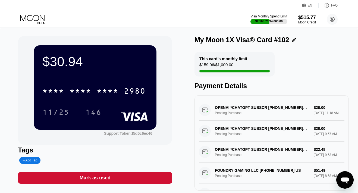
click at [37, 18] on icon at bounding box center [32, 20] width 25 height 10
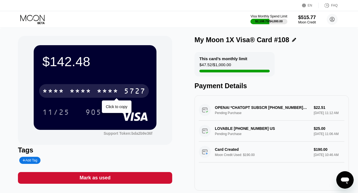
click at [64, 95] on div "* * * *" at bounding box center [53, 91] width 22 height 9
click at [64, 95] on div "4513" at bounding box center [53, 91] width 22 height 9
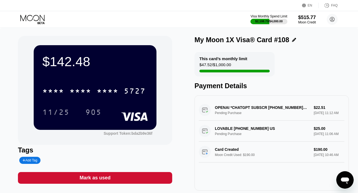
click at [36, 19] on icon at bounding box center [32, 20] width 25 height 10
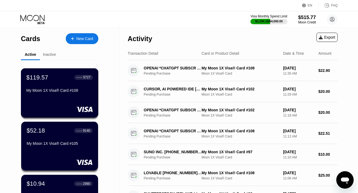
click at [59, 97] on div "$119.57 ● ● ● ● 5727 My Moon 1X Visa® Card #108" at bounding box center [60, 92] width 78 height 49
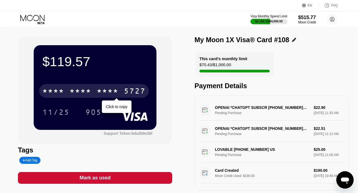
click at [73, 88] on div "* * * *" at bounding box center [81, 91] width 22 height 9
click at [73, 88] on div "6500" at bounding box center [81, 91] width 22 height 9
click at [82, 95] on div "* * * *" at bounding box center [81, 91] width 22 height 9
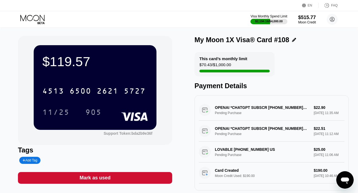
click at [32, 21] on icon at bounding box center [32, 20] width 25 height 10
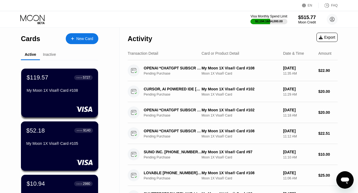
click at [48, 137] on div "$52.18 ● ● ● ● 9140 My Moon 1X Visa® Card #105" at bounding box center [59, 137] width 67 height 21
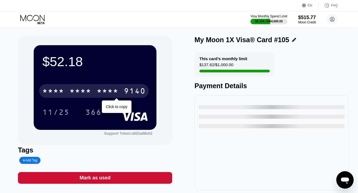
click at [81, 94] on div "* * * *" at bounding box center [81, 91] width 22 height 9
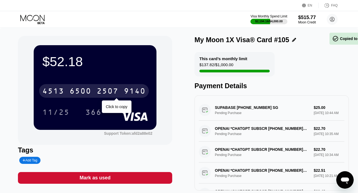
click at [81, 94] on div "6500" at bounding box center [81, 91] width 22 height 9
click at [86, 92] on div "* * * *" at bounding box center [81, 91] width 22 height 9
click at [40, 20] on icon at bounding box center [32, 18] width 24 height 6
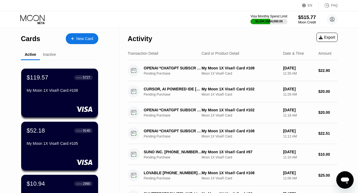
click at [74, 39] on div at bounding box center [75, 38] width 2 height 5
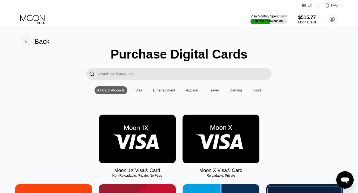
click at [132, 131] on img at bounding box center [137, 138] width 77 height 49
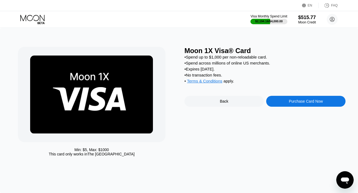
click at [278, 102] on div "Purchase Card Now" at bounding box center [305, 101] width 79 height 11
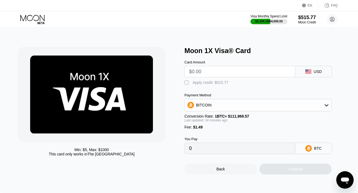
click at [218, 71] on input "text" at bounding box center [240, 71] width 102 height 11
type input "$23"
type input "0.00021880"
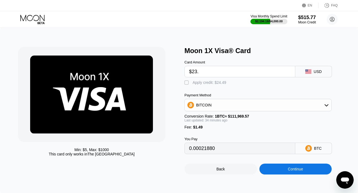
type input "$23.1"
type input "0.00021969"
type input "$23.1"
click at [221, 84] on div "Apply credit: $24.59" at bounding box center [210, 82] width 34 height 4
type input "0"
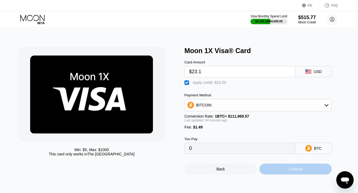
click at [270, 165] on div "Continue" at bounding box center [295, 168] width 73 height 11
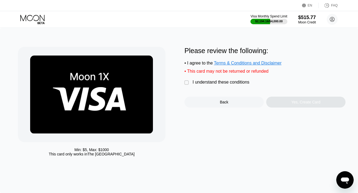
click at [230, 82] on div "I understand these conditions" at bounding box center [221, 82] width 57 height 5
click at [287, 103] on div "Yes, Create Card" at bounding box center [305, 101] width 79 height 11
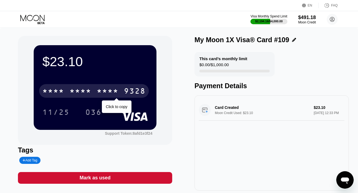
click at [95, 89] on div "* * * * * * * * * * * * 9328" at bounding box center [94, 91] width 110 height 14
click at [95, 89] on div "4513 6500 2790 9328" at bounding box center [94, 91] width 110 height 14
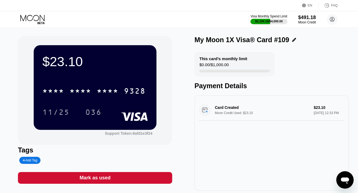
click at [35, 18] on icon at bounding box center [32, 20] width 25 height 10
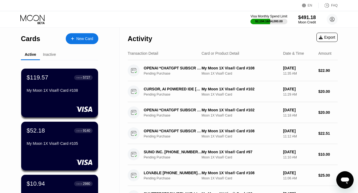
click at [56, 106] on div at bounding box center [60, 108] width 66 height 5
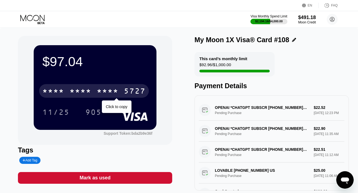
click at [102, 87] on div "* * * * * * * * * * * * 5727" at bounding box center [94, 91] width 110 height 14
click at [95, 90] on div "4513 6500 2621 5727" at bounding box center [94, 91] width 110 height 14
click at [95, 90] on div "* * * * * * * * * * * * 5727" at bounding box center [94, 91] width 110 height 14
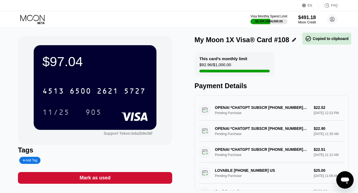
click at [28, 17] on icon at bounding box center [32, 20] width 25 height 10
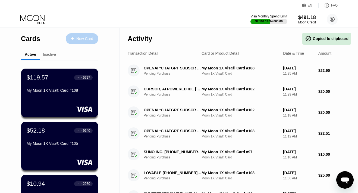
click at [77, 39] on div "New Card" at bounding box center [84, 38] width 17 height 5
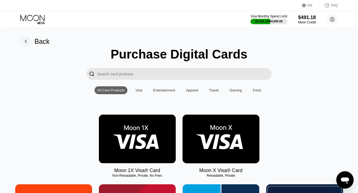
click at [132, 133] on img at bounding box center [137, 138] width 77 height 49
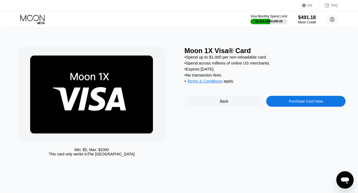
click at [285, 104] on div "Purchase Card Now" at bounding box center [305, 101] width 79 height 11
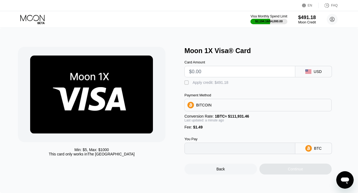
type input "0"
click at [223, 71] on input "text" at bounding box center [240, 71] width 102 height 11
type input "$1"
type input "0.00002225"
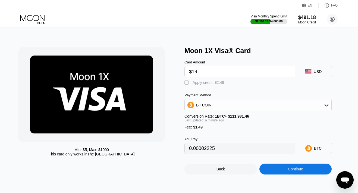
type input "$190"
type input "0.00171078"
type input "$190"
click at [213, 84] on div "Apply credit: $191.49" at bounding box center [211, 82] width 36 height 4
type input "0"
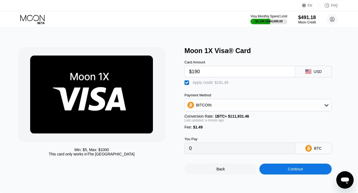
click at [273, 171] on div "Continue" at bounding box center [295, 168] width 73 height 11
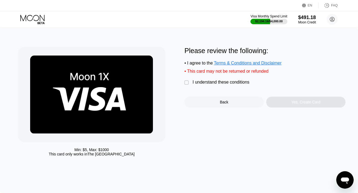
click at [229, 84] on div "I understand these conditions" at bounding box center [221, 82] width 57 height 5
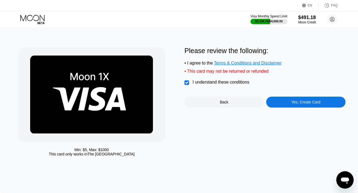
click at [276, 100] on div "Yes, Create Card" at bounding box center [305, 101] width 79 height 11
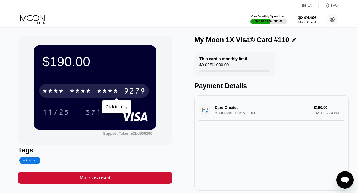
click at [78, 91] on div "* * * *" at bounding box center [81, 91] width 22 height 9
click at [78, 91] on div "6500" at bounding box center [81, 91] width 22 height 9
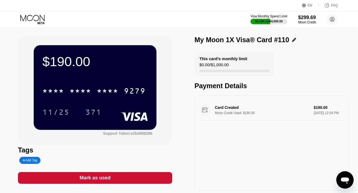
click at [37, 17] on icon at bounding box center [32, 20] width 25 height 10
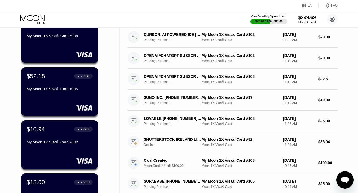
scroll to position [82, 0]
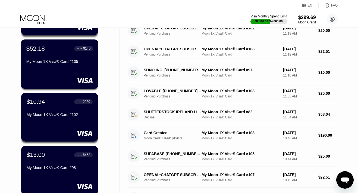
click at [56, 62] on div "My Moon 1X Visa® Card #105" at bounding box center [59, 61] width 67 height 4
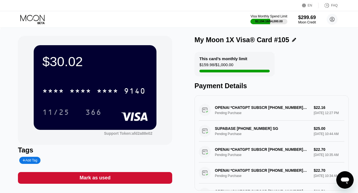
click at [38, 20] on icon at bounding box center [32, 20] width 25 height 10
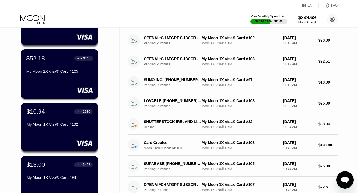
scroll to position [72, 0]
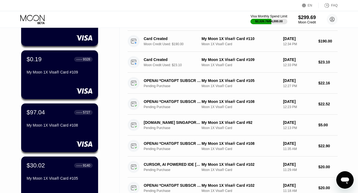
scroll to position [80, 0]
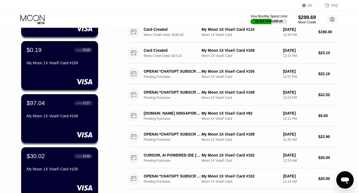
click at [43, 153] on div "$30.02" at bounding box center [36, 155] width 18 height 7
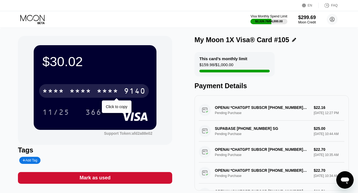
click at [88, 89] on div "* * * *" at bounding box center [81, 91] width 22 height 9
click at [88, 89] on div "6500" at bounding box center [81, 91] width 22 height 9
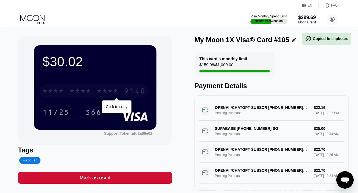
click at [88, 89] on div "* * * *" at bounding box center [81, 91] width 22 height 9
click at [88, 89] on div "6500" at bounding box center [81, 91] width 22 height 9
click at [88, 89] on div "* * * *" at bounding box center [81, 91] width 22 height 9
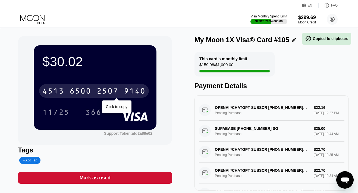
click at [88, 89] on div "6500" at bounding box center [81, 91] width 22 height 9
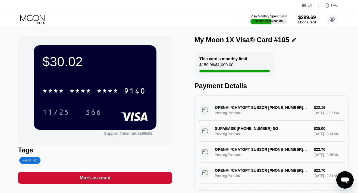
click at [43, 20] on icon at bounding box center [32, 18] width 24 height 6
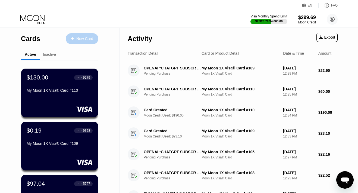
click at [83, 37] on div "New Card" at bounding box center [84, 38] width 17 height 5
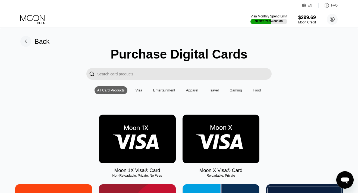
click at [134, 141] on img at bounding box center [137, 138] width 77 height 49
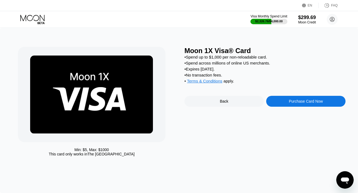
click at [284, 102] on div "Purchase Card Now" at bounding box center [305, 101] width 79 height 11
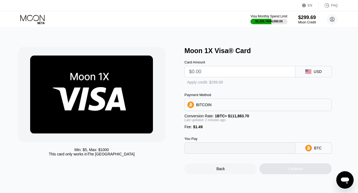
type input "0"
click at [207, 73] on input "text" at bounding box center [240, 71] width 102 height 11
type input "$23"
type input "0.00021889"
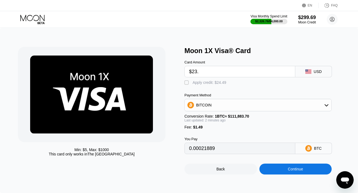
type input "$23.2"
type input "0.00022068"
type input "$23.2"
click at [218, 83] on div "Apply credit: $24.69" at bounding box center [210, 82] width 34 height 4
type input "0"
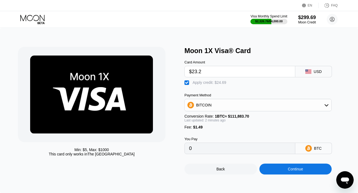
click at [273, 166] on div "Continue" at bounding box center [295, 168] width 73 height 11
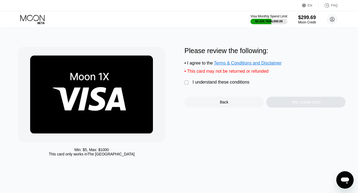
click at [212, 79] on div "Please review the following: • I agree to the Terms & Conditions and Disclaimer…" at bounding box center [264, 77] width 161 height 61
click at [211, 81] on div "I understand these conditions" at bounding box center [221, 82] width 57 height 5
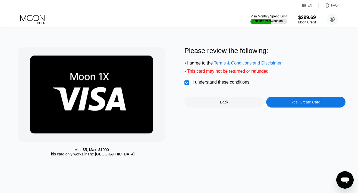
click at [274, 102] on div "Yes, Create Card" at bounding box center [305, 101] width 79 height 11
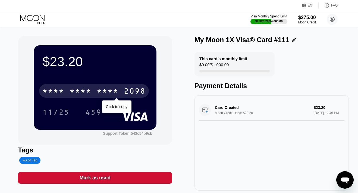
click at [85, 92] on div "* * * *" at bounding box center [81, 91] width 22 height 9
click at [90, 90] on div "6500" at bounding box center [81, 91] width 22 height 9
click at [90, 90] on div "* * * *" at bounding box center [81, 91] width 22 height 9
click at [90, 90] on div "6500" at bounding box center [81, 91] width 22 height 9
click at [90, 90] on div "* * * *" at bounding box center [81, 91] width 22 height 9
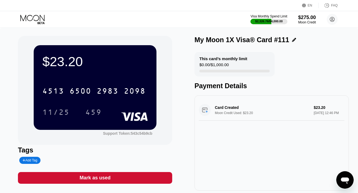
click at [34, 18] on icon at bounding box center [32, 20] width 25 height 10
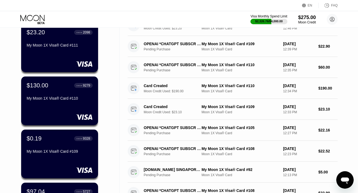
scroll to position [52, 0]
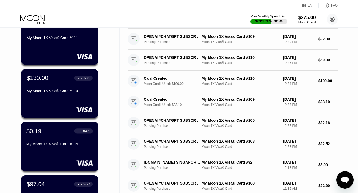
click at [61, 139] on div "$0.19 ● ● ● ● 9328 My Moon 1X Visa® Card #109" at bounding box center [59, 137] width 67 height 21
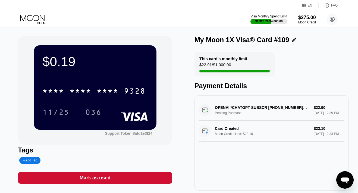
click at [94, 176] on div "Mark as used" at bounding box center [95, 177] width 31 height 6
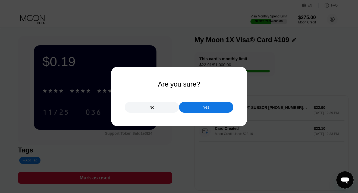
click at [208, 111] on div "Yes" at bounding box center [206, 107] width 54 height 11
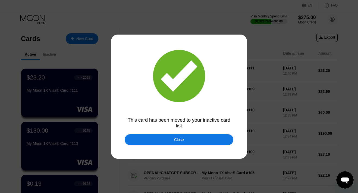
click at [177, 137] on div "Close" at bounding box center [179, 139] width 10 height 4
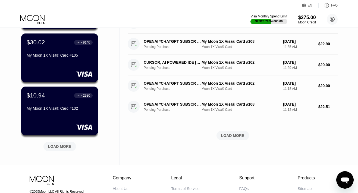
scroll to position [196, 0]
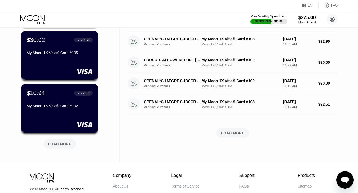
click at [59, 144] on div "LOAD MORE" at bounding box center [59, 143] width 23 height 5
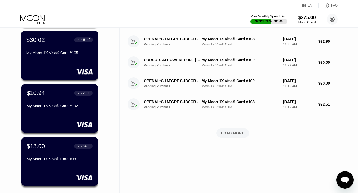
click at [55, 54] on div "My Moon 1X Visa® Card #105" at bounding box center [59, 53] width 67 height 4
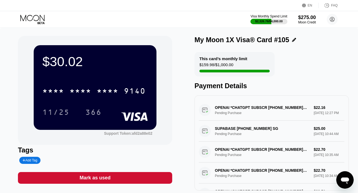
click at [33, 17] on icon at bounding box center [32, 18] width 24 height 6
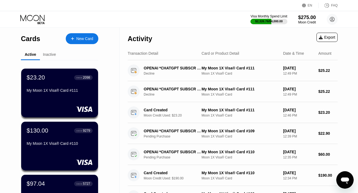
click at [83, 37] on div "New Card" at bounding box center [84, 38] width 17 height 5
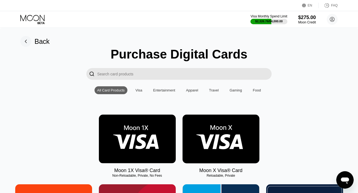
click at [112, 131] on img at bounding box center [137, 138] width 77 height 49
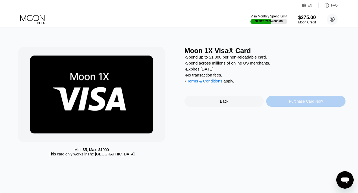
click at [291, 106] on div "Purchase Card Now" at bounding box center [305, 101] width 79 height 11
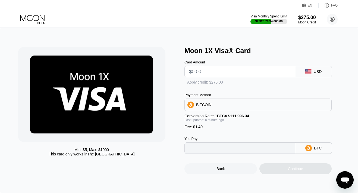
type input "0"
click at [208, 73] on input "text" at bounding box center [240, 71] width 102 height 11
type input "$26"
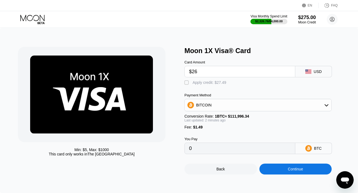
type input "0.00024546"
type input "$2"
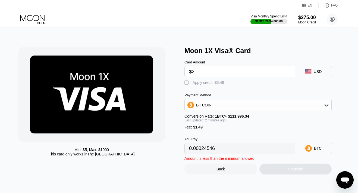
type input "0.00003117"
type input "$25"
type input "0.00023653"
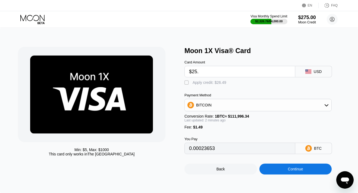
type input "$25.5"
type input "0.00024100"
type input "$25.5"
click at [202, 82] on div "Apply credit: $26.99" at bounding box center [210, 82] width 34 height 4
type input "0"
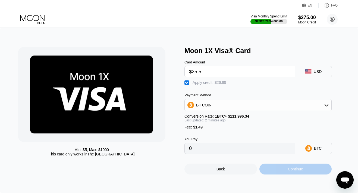
click at [287, 173] on div "Continue" at bounding box center [295, 168] width 73 height 11
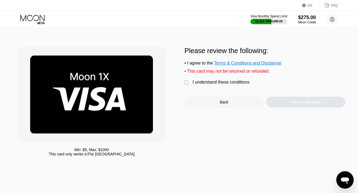
click at [243, 84] on div "I understand these conditions" at bounding box center [221, 82] width 57 height 5
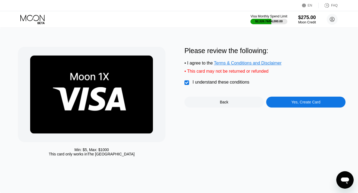
click at [285, 95] on div "Please review the following: • I agree to the Terms & Conditions and Disclaimer…" at bounding box center [264, 77] width 161 height 61
click at [286, 100] on div "Yes, Create Card" at bounding box center [305, 101] width 79 height 11
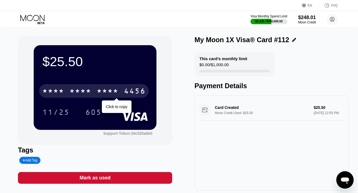
click at [108, 93] on div "* * * *" at bounding box center [108, 91] width 22 height 9
click at [108, 93] on div "2340" at bounding box center [108, 91] width 22 height 9
click at [108, 93] on div "* * * *" at bounding box center [108, 91] width 22 height 9
click at [31, 21] on icon at bounding box center [32, 20] width 25 height 10
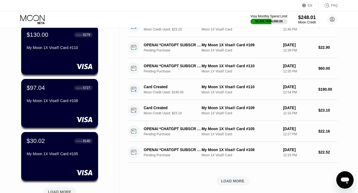
scroll to position [153, 0]
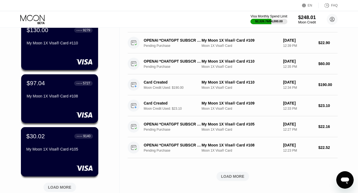
click at [53, 152] on div "My Moon 1X Visa® Card #105" at bounding box center [59, 150] width 67 height 7
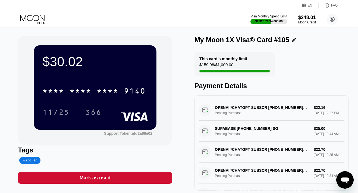
click at [26, 17] on icon at bounding box center [32, 18] width 24 height 6
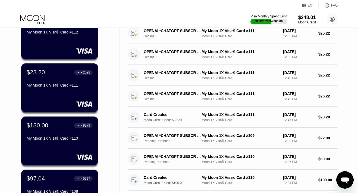
scroll to position [63, 0]
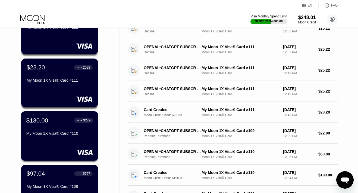
click at [44, 133] on div "My Moon 1X Visa® Card #110" at bounding box center [59, 133] width 67 height 4
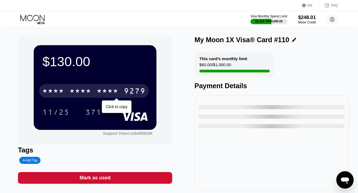
click at [90, 90] on div "* * * *" at bounding box center [81, 91] width 22 height 9
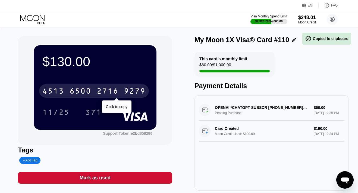
click at [90, 90] on div "6500" at bounding box center [81, 91] width 22 height 9
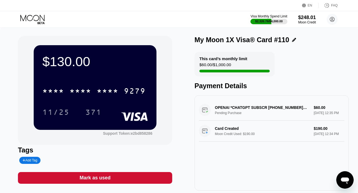
click at [42, 17] on icon at bounding box center [32, 18] width 24 height 6
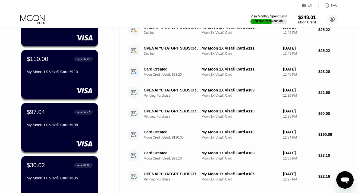
scroll to position [137, 0]
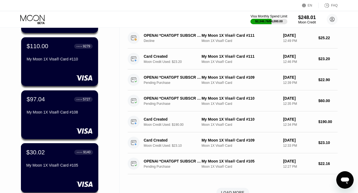
click at [50, 158] on div "$30.02 ● ● ● ● 9140 My Moon 1X Visa® Card #105" at bounding box center [59, 158] width 67 height 21
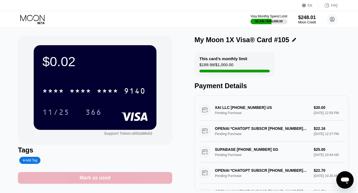
click at [85, 183] on div "Mark as used" at bounding box center [95, 178] width 154 height 12
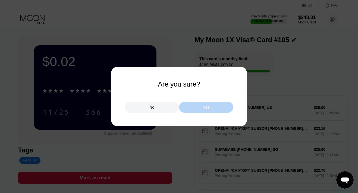
click at [194, 107] on div "Yes" at bounding box center [206, 107] width 54 height 11
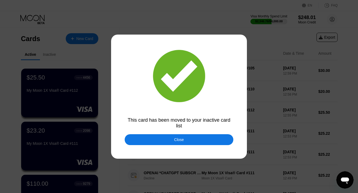
click at [172, 137] on div "Close" at bounding box center [179, 139] width 109 height 11
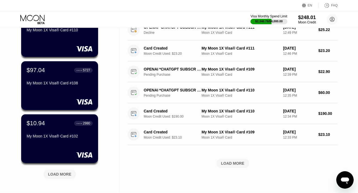
scroll to position [169, 0]
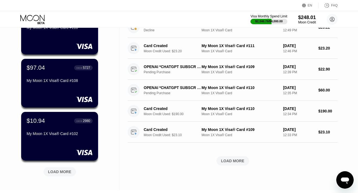
click at [67, 172] on div "LOAD MORE" at bounding box center [59, 171] width 23 height 5
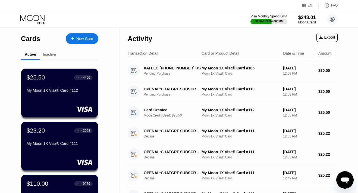
scroll to position [0, 0]
click at [85, 41] on div "New Card" at bounding box center [82, 38] width 33 height 11
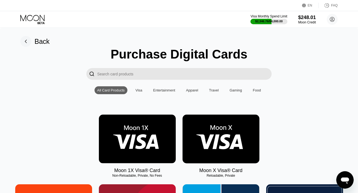
click at [150, 139] on img at bounding box center [137, 138] width 77 height 49
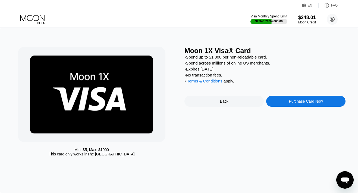
click at [279, 102] on div "Purchase Card Now" at bounding box center [305, 101] width 79 height 11
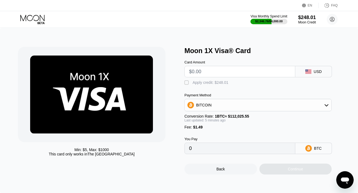
click at [224, 72] on input "text" at bounding box center [240, 71] width 102 height 11
type input "$20"
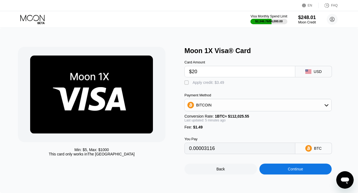
type input "0.00019184"
type input "$20"
click at [215, 81] on div "Apply credit: $21.49" at bounding box center [210, 82] width 34 height 4
type input "0"
click at [267, 176] on div "Min: $ 5 , Max: $ 1000 This card only works in The United States Moon 1X Visa® …" at bounding box center [179, 110] width 358 height 165
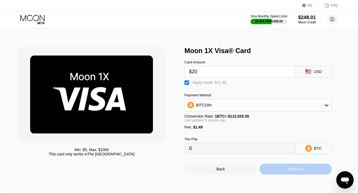
click at [270, 174] on div "Continue" at bounding box center [295, 168] width 73 height 11
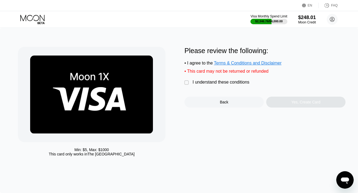
click at [218, 83] on div "I understand these conditions" at bounding box center [221, 82] width 57 height 5
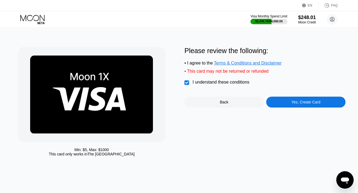
click at [288, 99] on div "Yes, Create Card" at bounding box center [305, 101] width 79 height 11
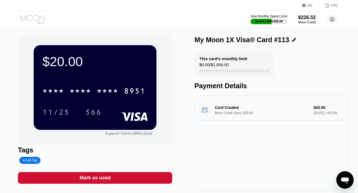
click at [33, 17] on icon at bounding box center [32, 18] width 24 height 6
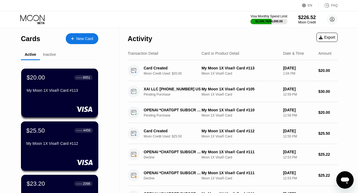
scroll to position [34, 0]
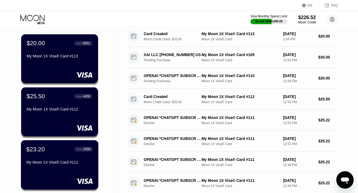
click at [44, 152] on div "$23.20" at bounding box center [35, 148] width 18 height 7
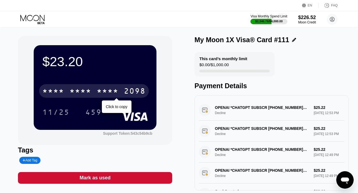
click at [97, 94] on div "* * * *" at bounding box center [108, 91] width 22 height 9
click at [97, 94] on div "2983" at bounding box center [108, 91] width 22 height 9
click at [97, 94] on div "* * * *" at bounding box center [108, 91] width 22 height 9
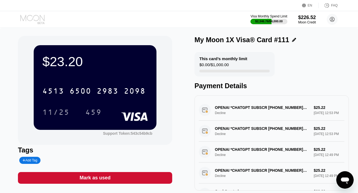
click at [33, 22] on icon at bounding box center [32, 20] width 25 height 10
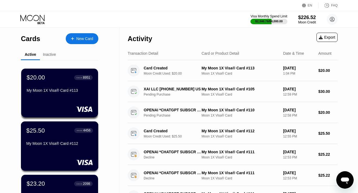
click at [49, 127] on div "$25.50 ● ● ● ● 4456" at bounding box center [59, 130] width 67 height 7
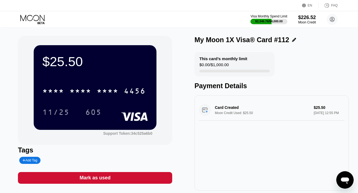
click at [36, 19] on icon at bounding box center [32, 20] width 25 height 10
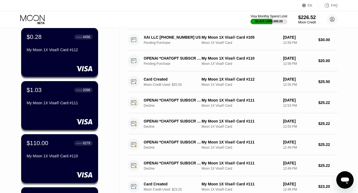
scroll to position [89, 0]
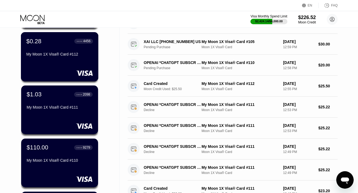
click at [61, 63] on div "$0.28 ● ● ● ● 4456 My Moon 1X Visa® Card #112" at bounding box center [60, 56] width 78 height 49
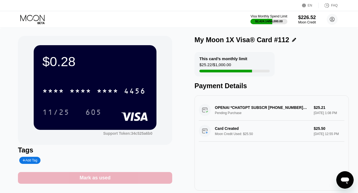
click at [101, 179] on div "Mark as used" at bounding box center [95, 177] width 31 height 6
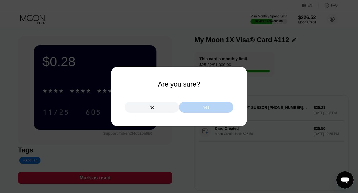
click at [199, 108] on div "Yes" at bounding box center [206, 107] width 54 height 11
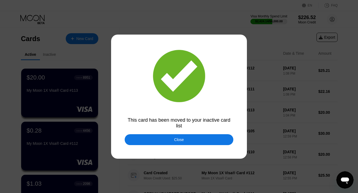
click at [162, 137] on div "Close" at bounding box center [179, 139] width 109 height 11
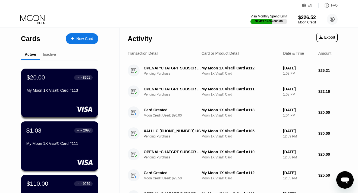
click at [62, 140] on div "$1.03 ● ● ● ● 2098 My Moon 1X Visa® Card #111" at bounding box center [59, 137] width 67 height 21
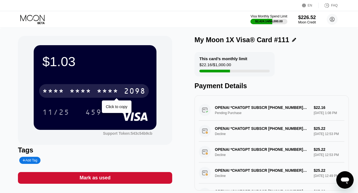
click at [79, 91] on div "* * * *" at bounding box center [81, 91] width 22 height 9
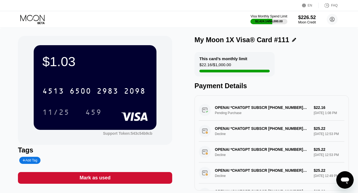
click at [101, 176] on div "Mark as used" at bounding box center [95, 177] width 31 height 6
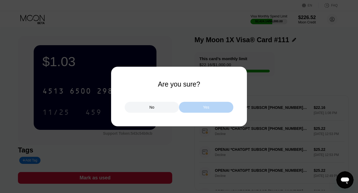
click at [204, 107] on div "Yes" at bounding box center [206, 107] width 6 height 5
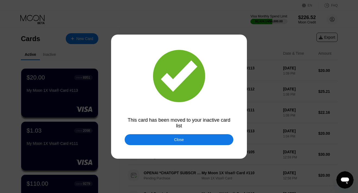
click at [166, 140] on div "Close" at bounding box center [179, 139] width 109 height 11
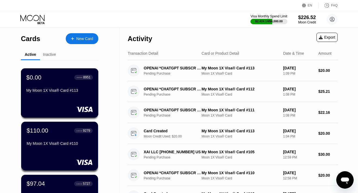
click at [51, 90] on div "My Moon 1X Visa® Card #113" at bounding box center [59, 90] width 67 height 4
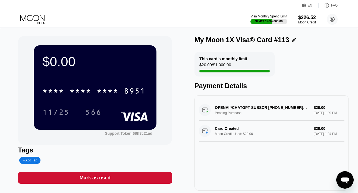
click at [97, 177] on div "Mark as used" at bounding box center [95, 177] width 31 height 6
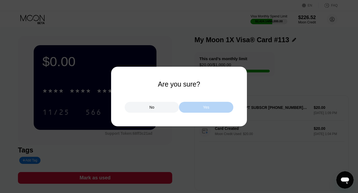
click at [193, 108] on div "Yes" at bounding box center [206, 107] width 54 height 11
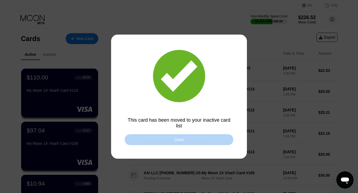
click at [156, 139] on div "Close" at bounding box center [179, 139] width 109 height 11
